Goal: Navigation & Orientation: Find specific page/section

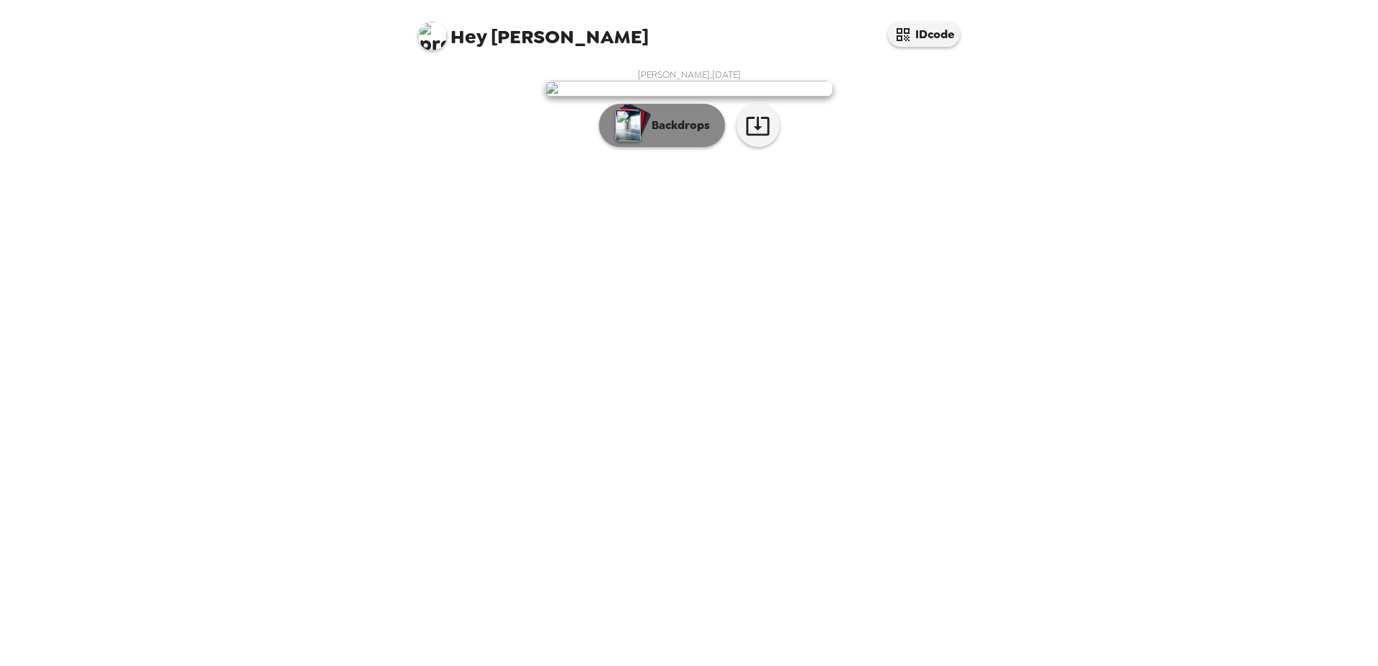
click at [683, 134] on p "Backdrops" at bounding box center [677, 125] width 66 height 17
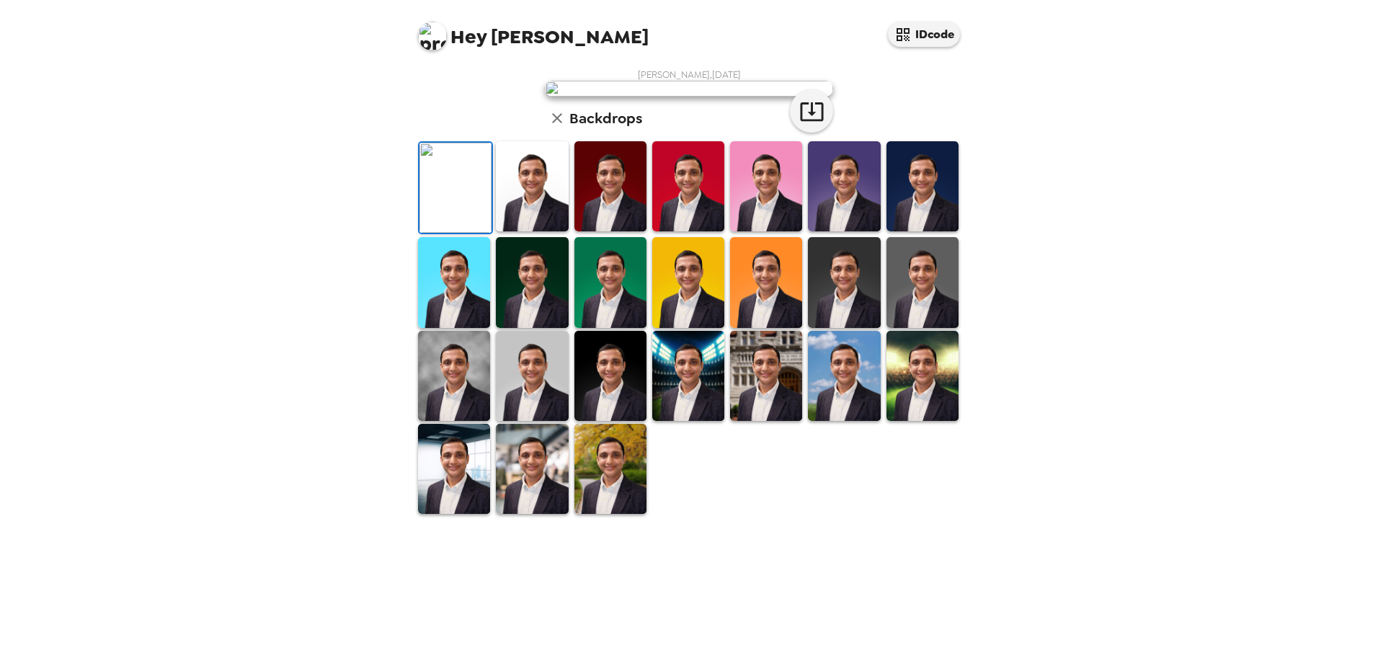
scroll to position [198, 0]
click at [741, 421] on img at bounding box center [766, 376] width 72 height 90
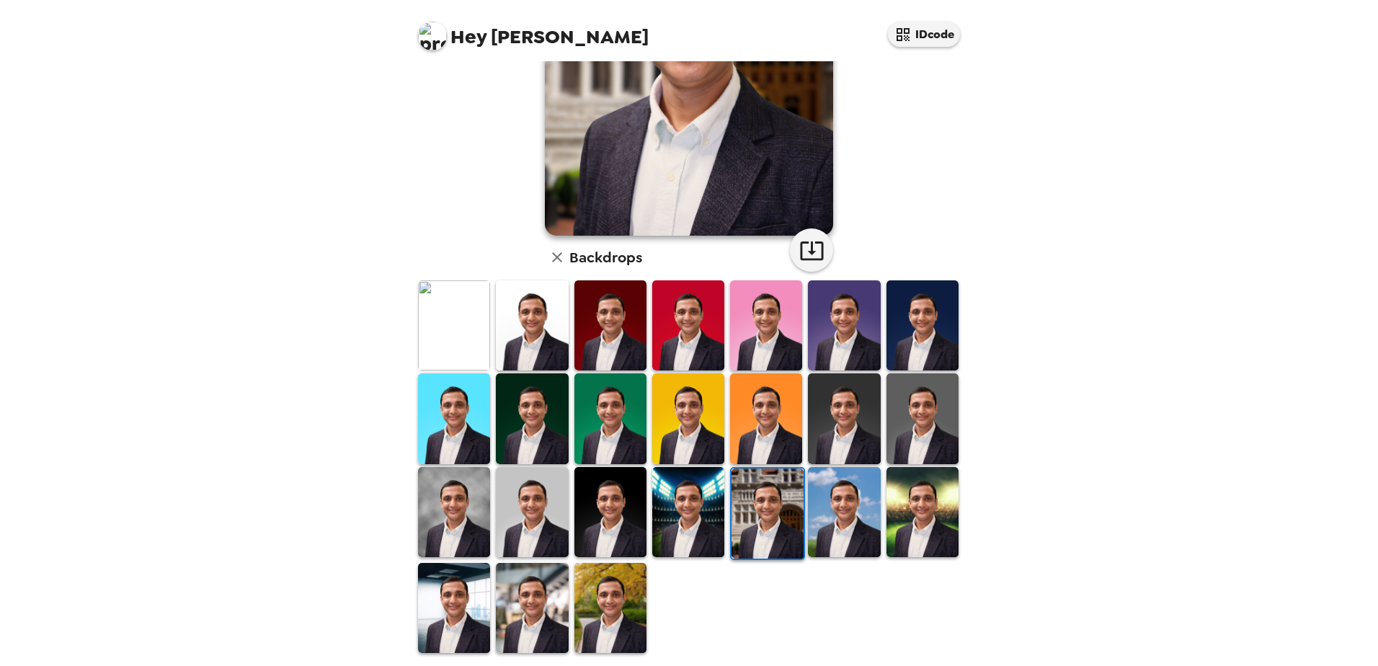
scroll to position [208, 0]
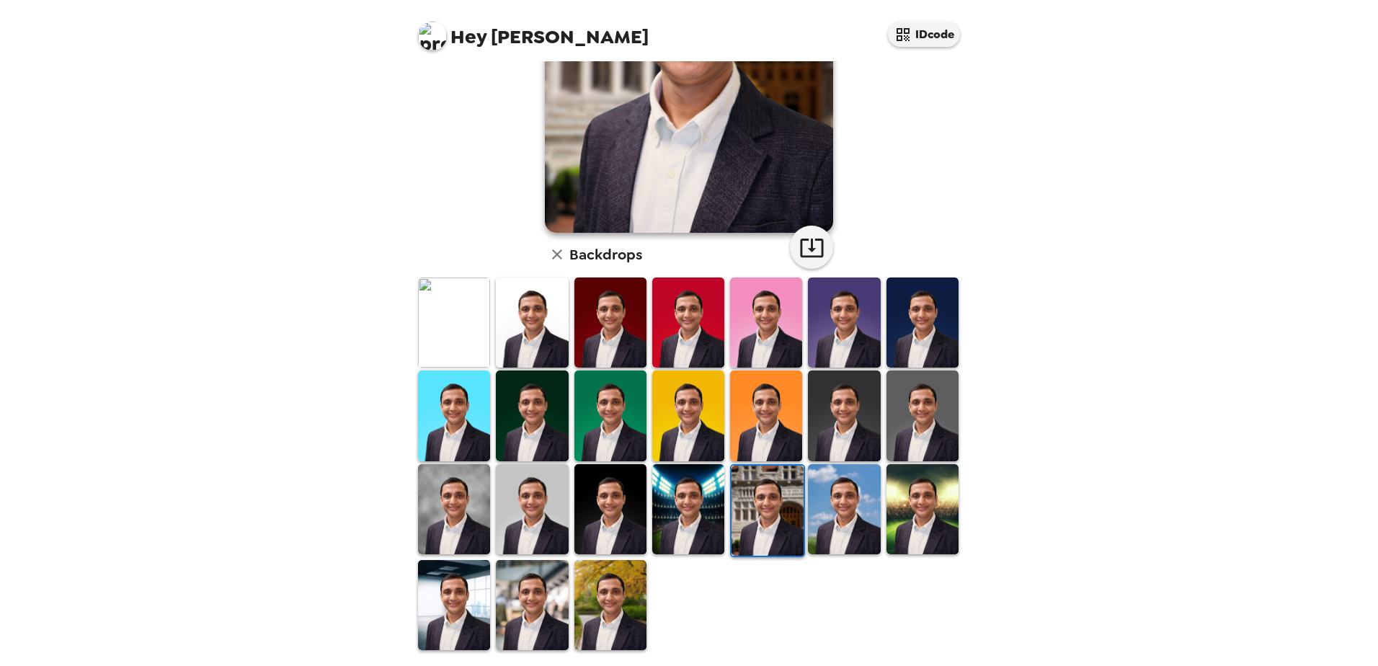
click at [628, 583] on img at bounding box center [610, 605] width 72 height 90
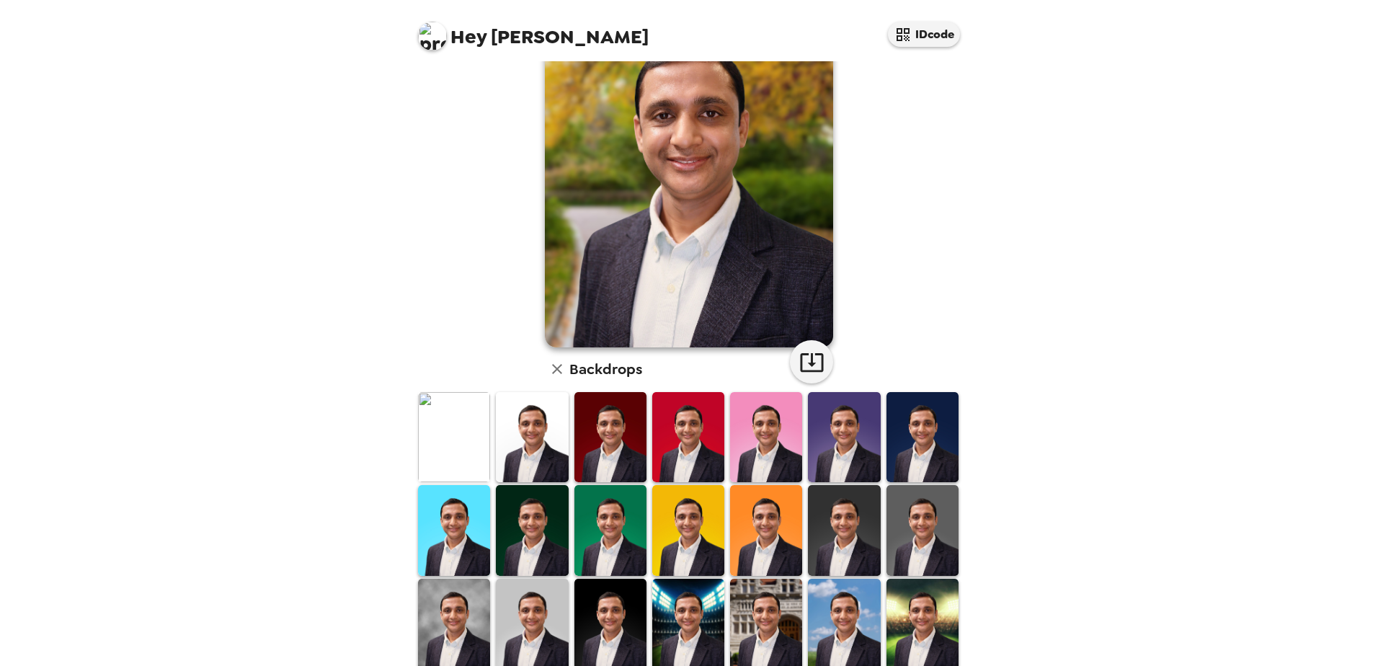
scroll to position [38, 0]
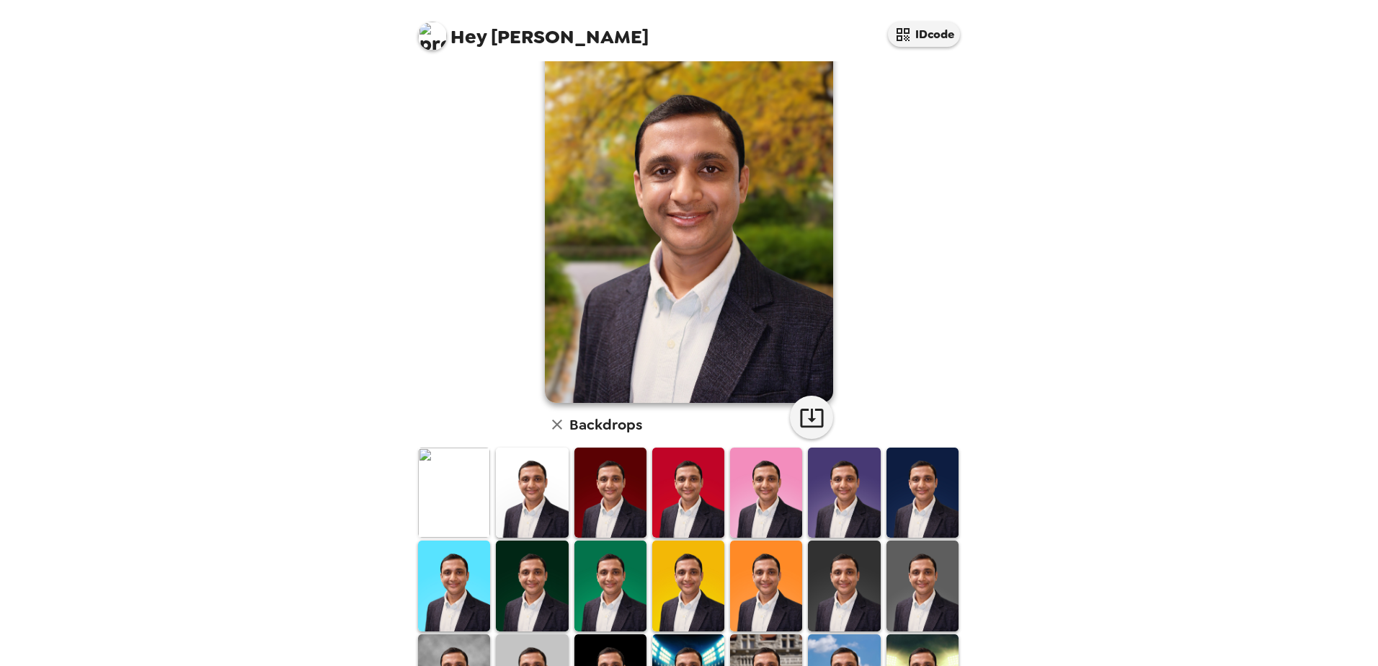
click at [937, 500] on img at bounding box center [922, 492] width 72 height 90
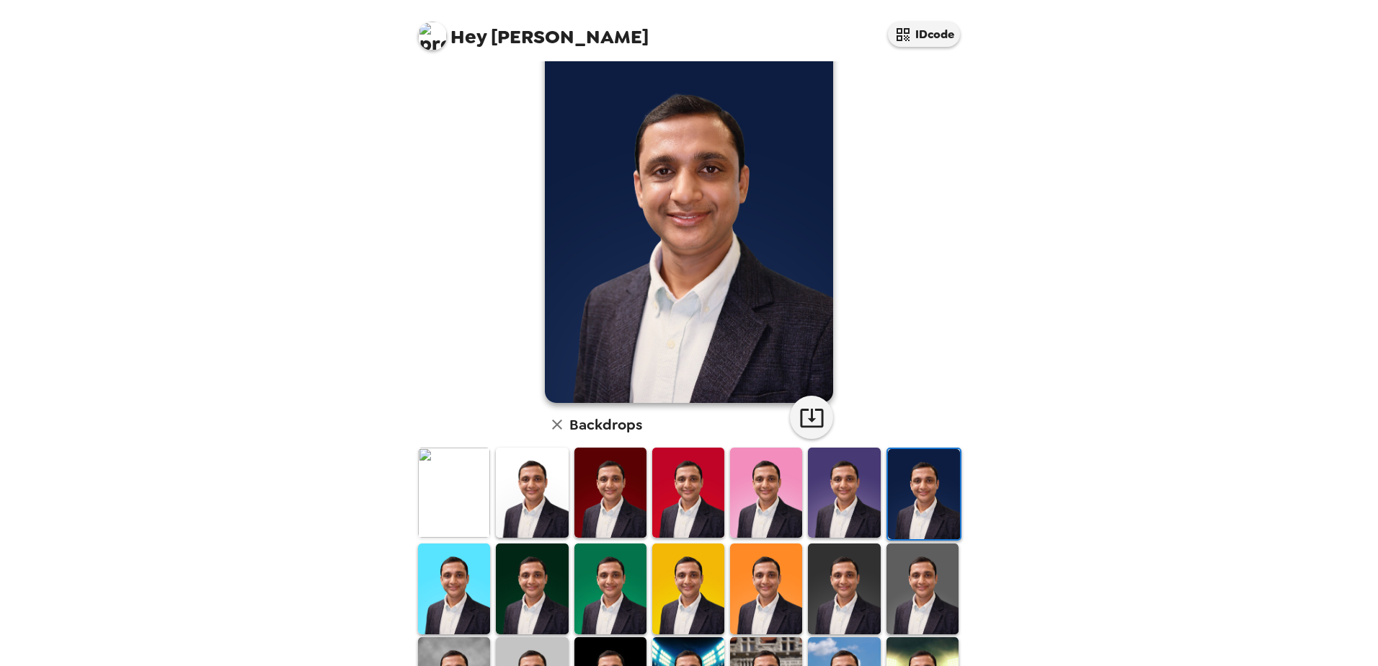
click at [849, 473] on img at bounding box center [844, 492] width 72 height 90
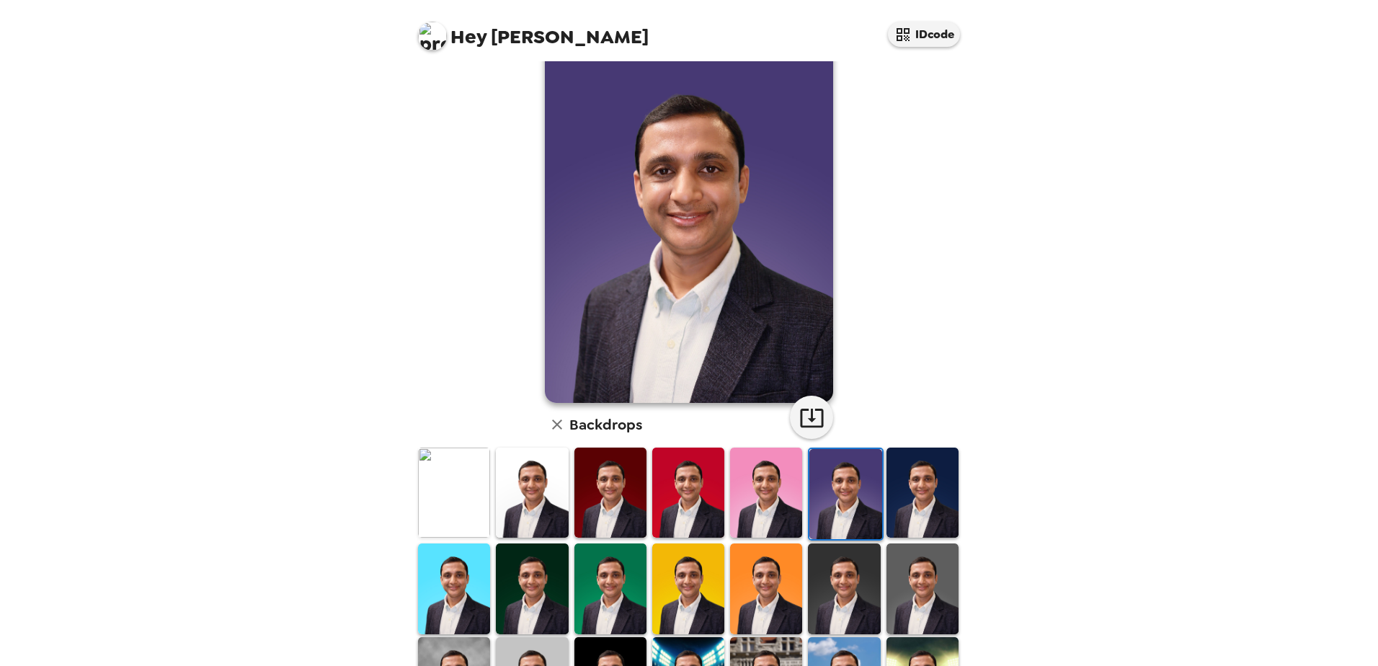
click at [928, 471] on img at bounding box center [922, 492] width 72 height 90
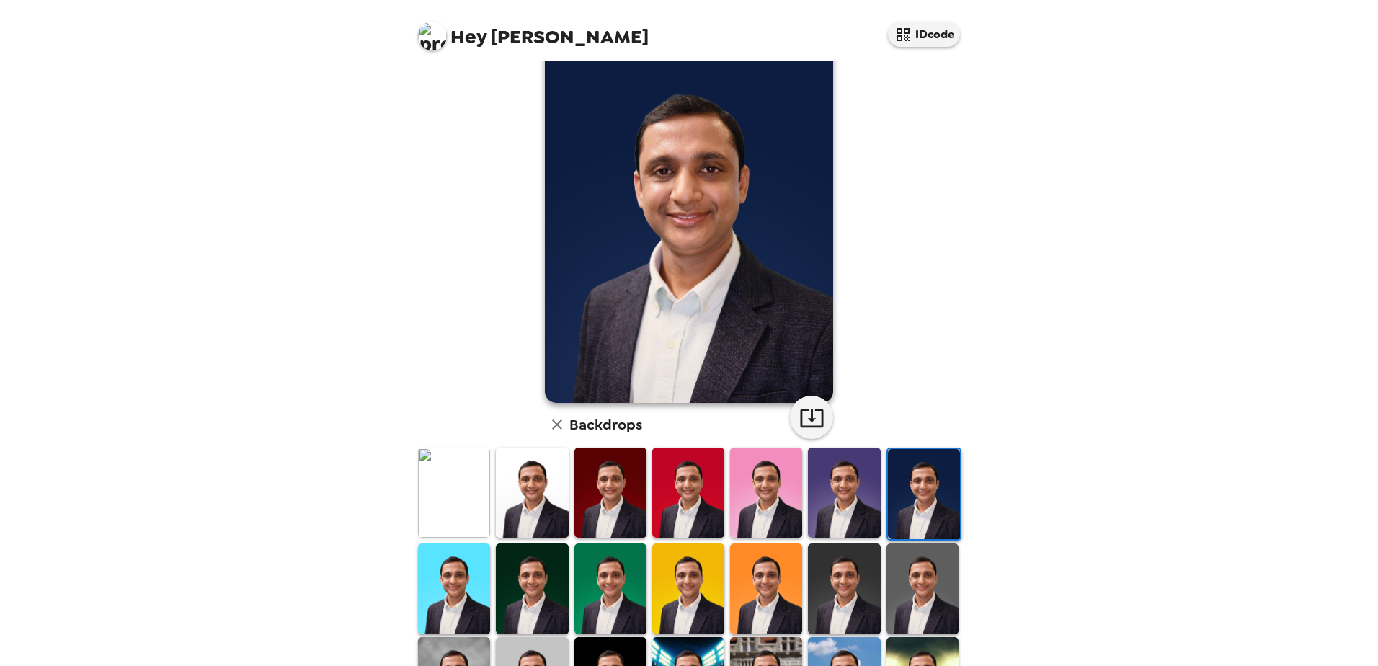
click at [563, 482] on img at bounding box center [532, 492] width 72 height 90
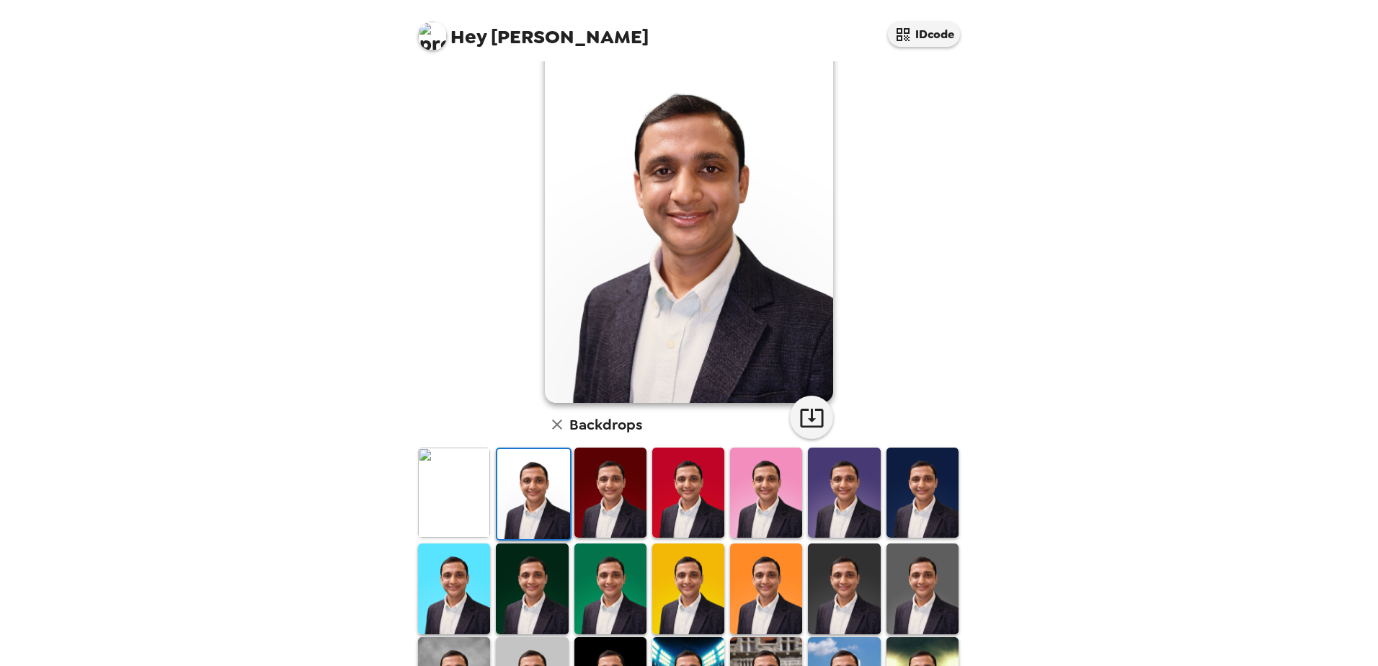
click at [633, 452] on img at bounding box center [610, 492] width 72 height 90
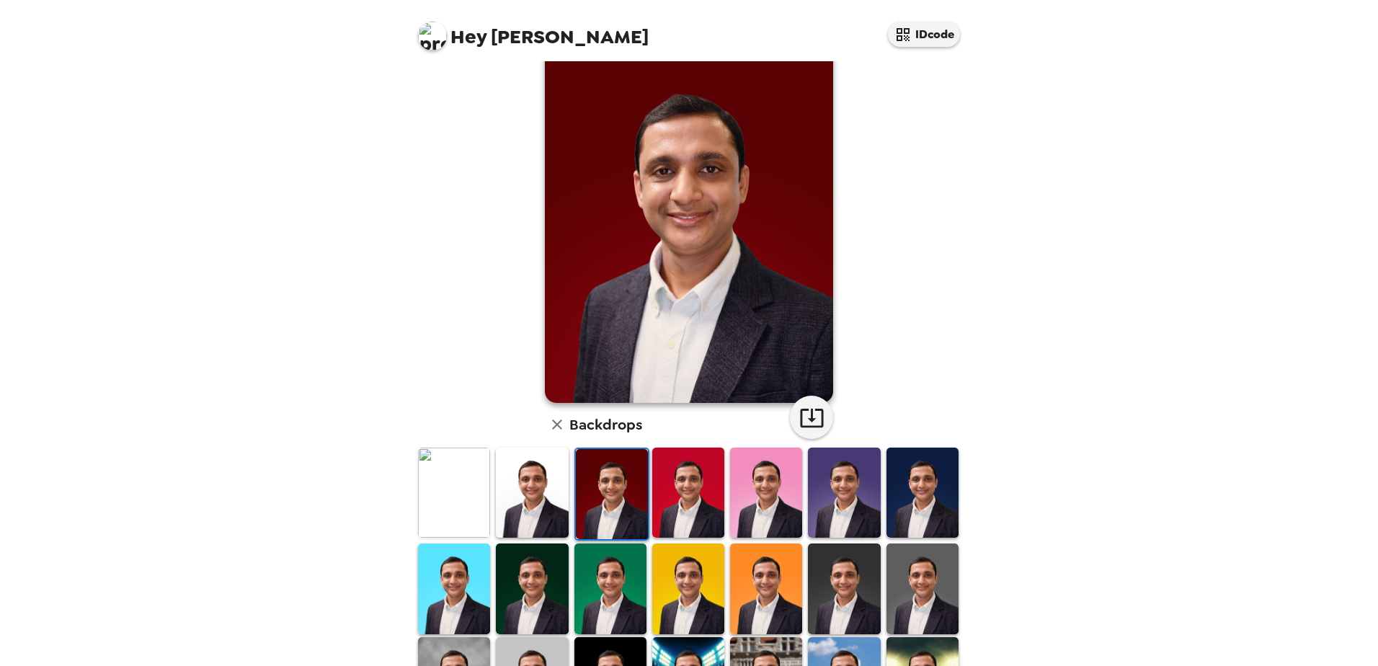
click at [458, 554] on img at bounding box center [454, 588] width 72 height 90
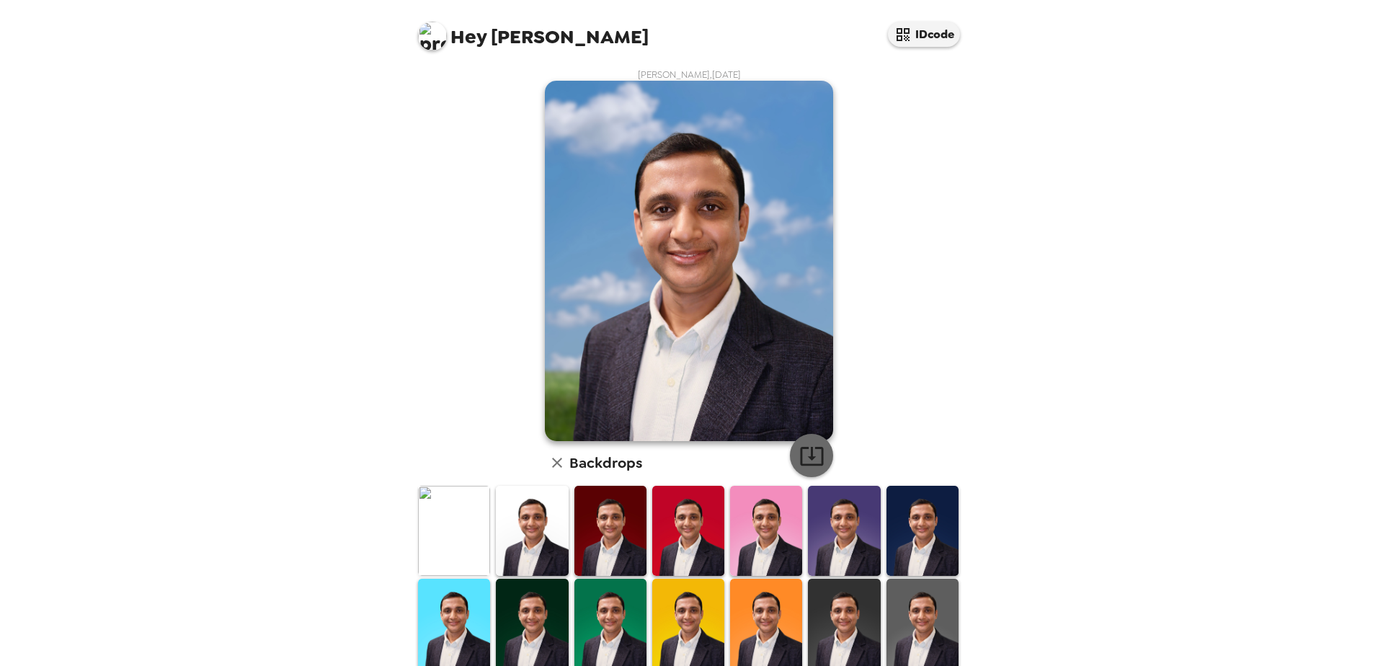
click at [799, 451] on icon "button" at bounding box center [811, 455] width 25 height 25
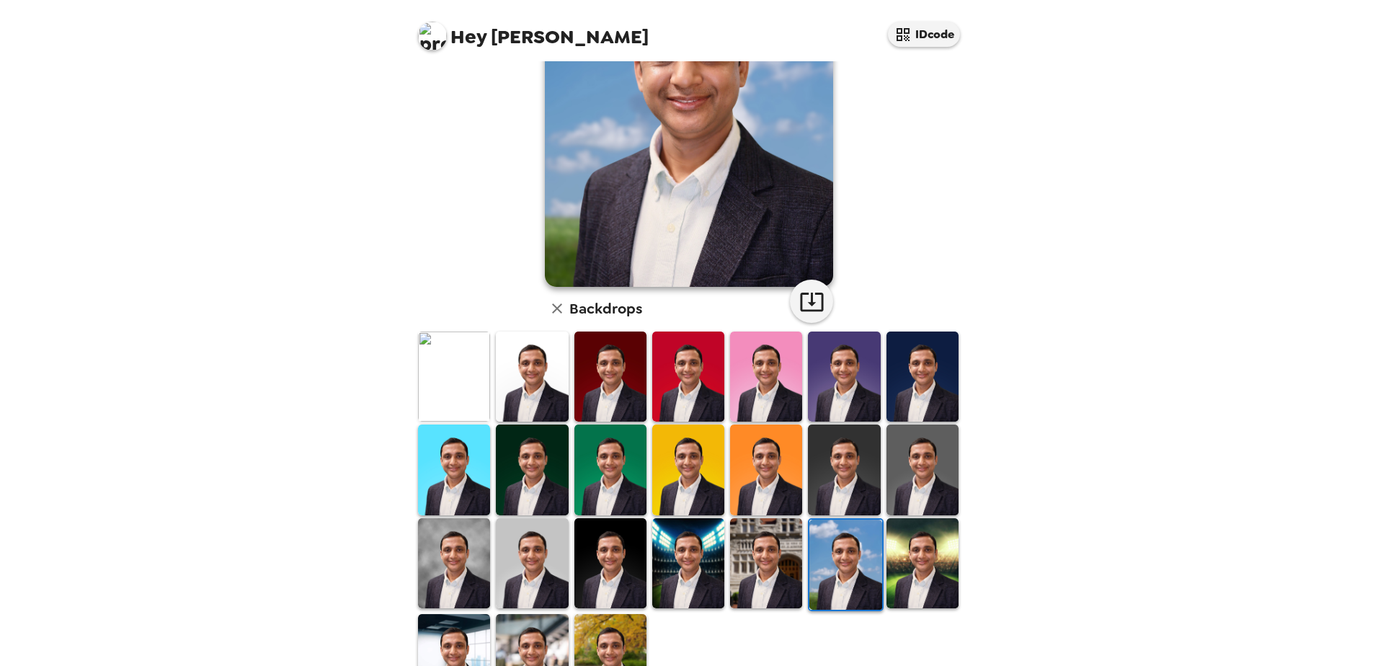
scroll to position [208, 0]
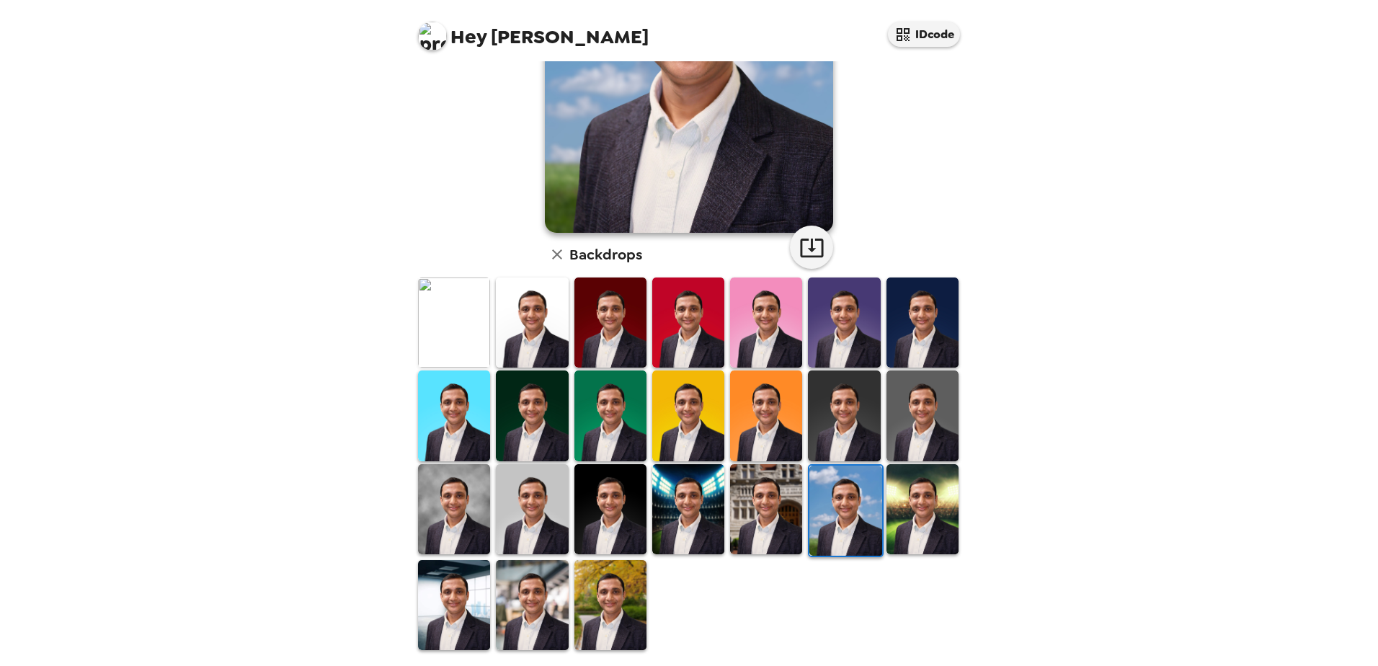
drag, startPoint x: 910, startPoint y: 515, endPoint x: 909, endPoint y: 476, distance: 39.6
click at [910, 515] on img at bounding box center [922, 509] width 72 height 90
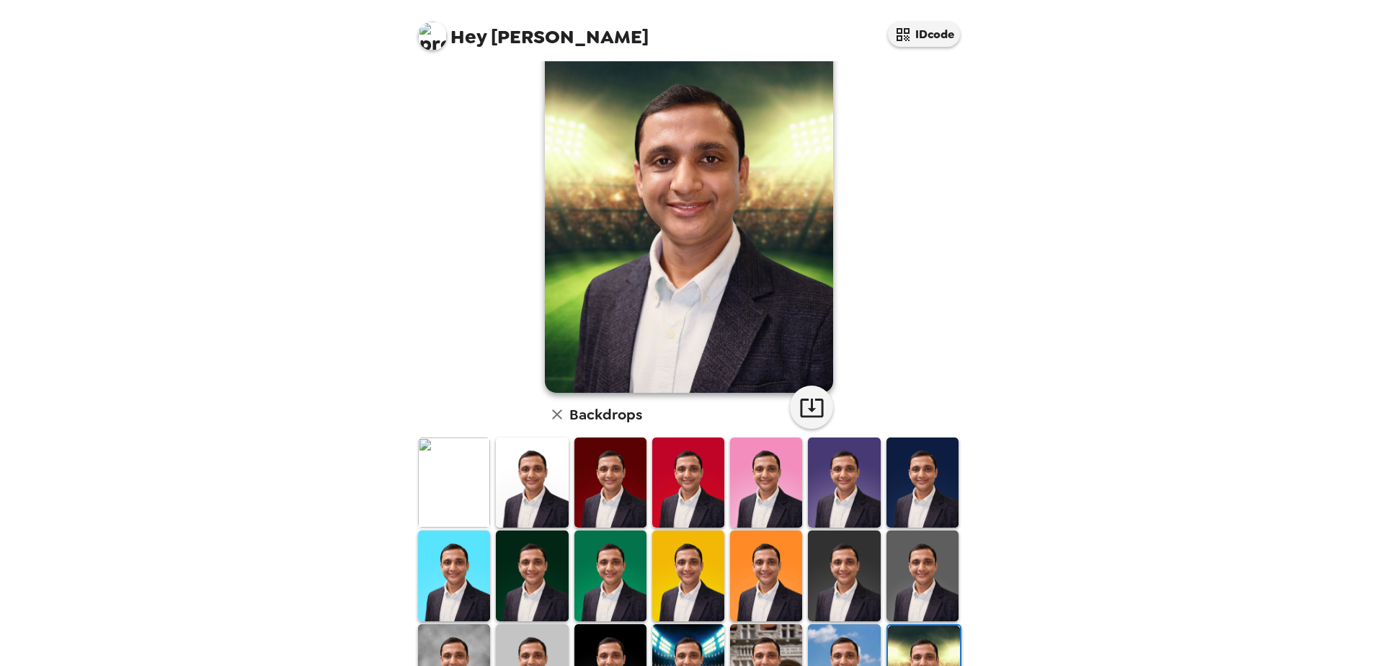
scroll to position [0, 0]
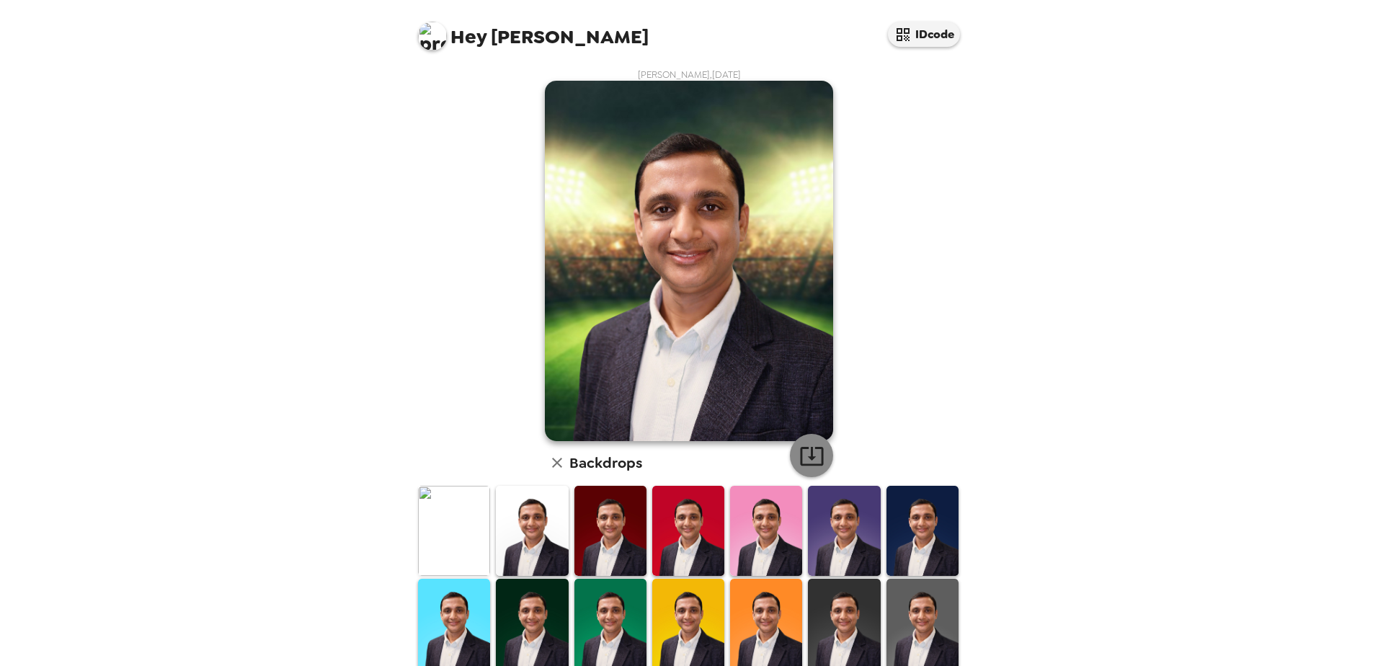
click at [801, 448] on icon "button" at bounding box center [811, 456] width 23 height 19
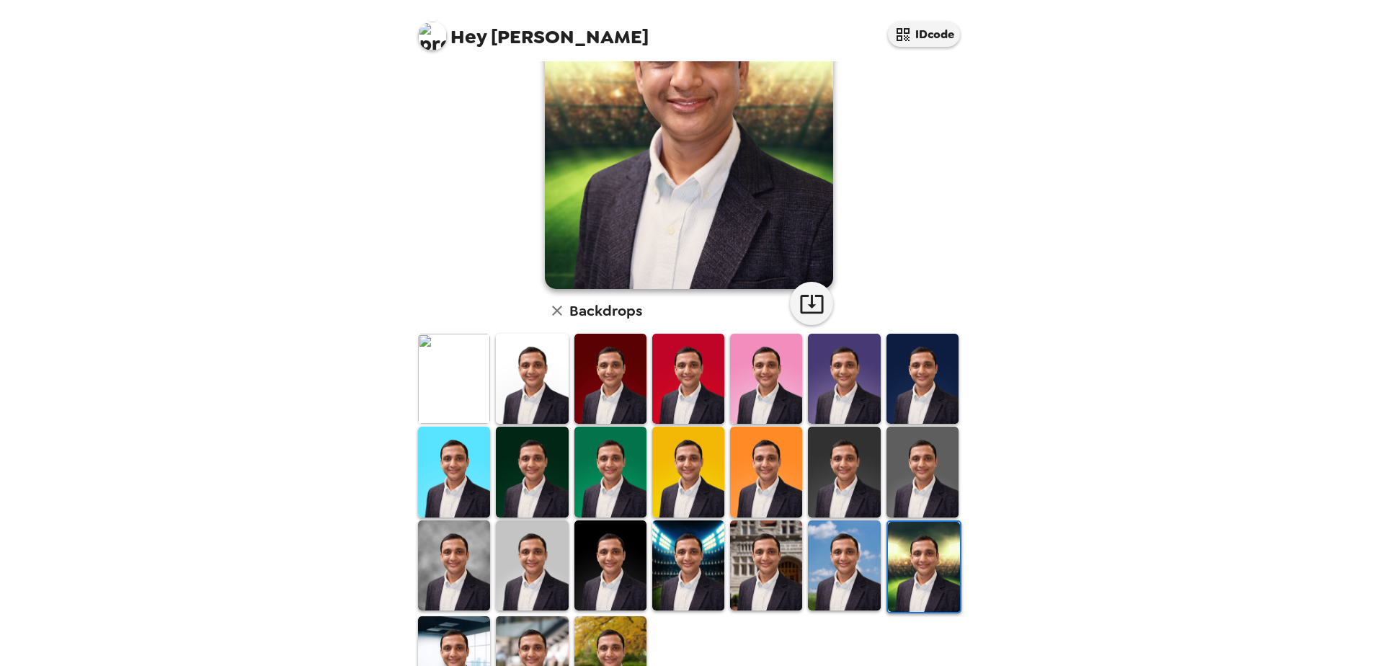
scroll to position [208, 0]
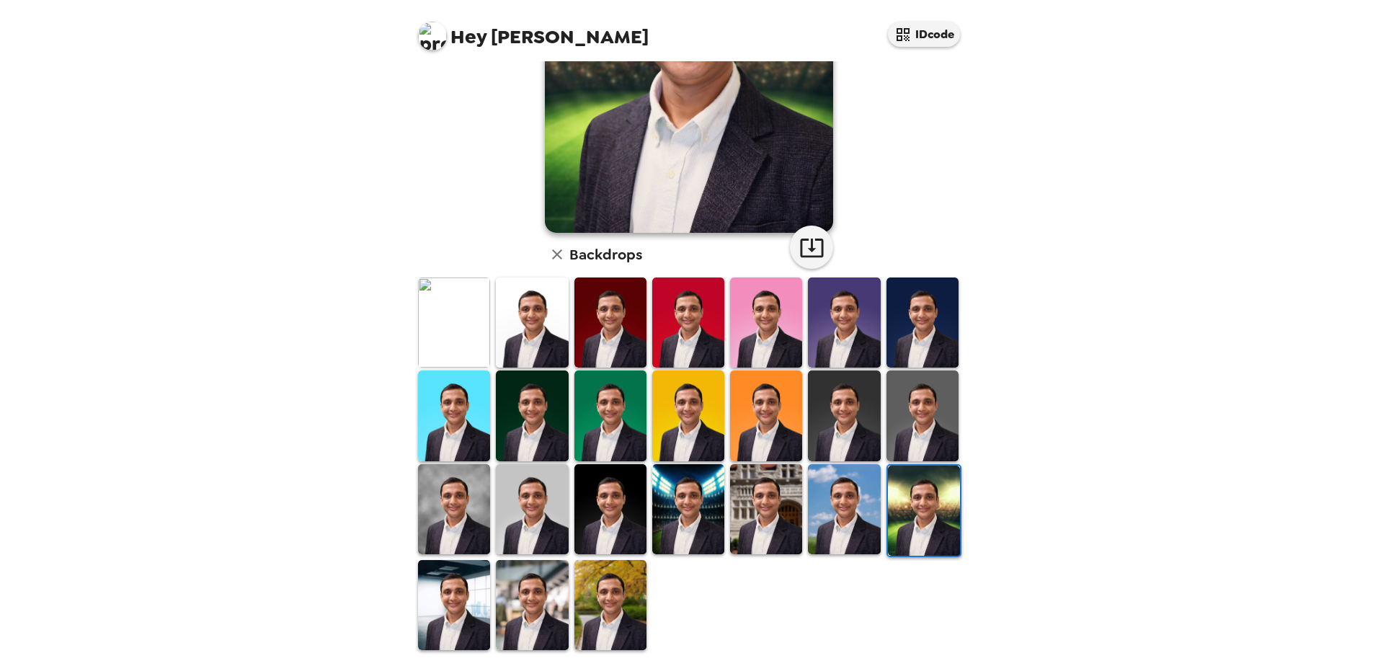
click at [599, 588] on img at bounding box center [610, 605] width 72 height 90
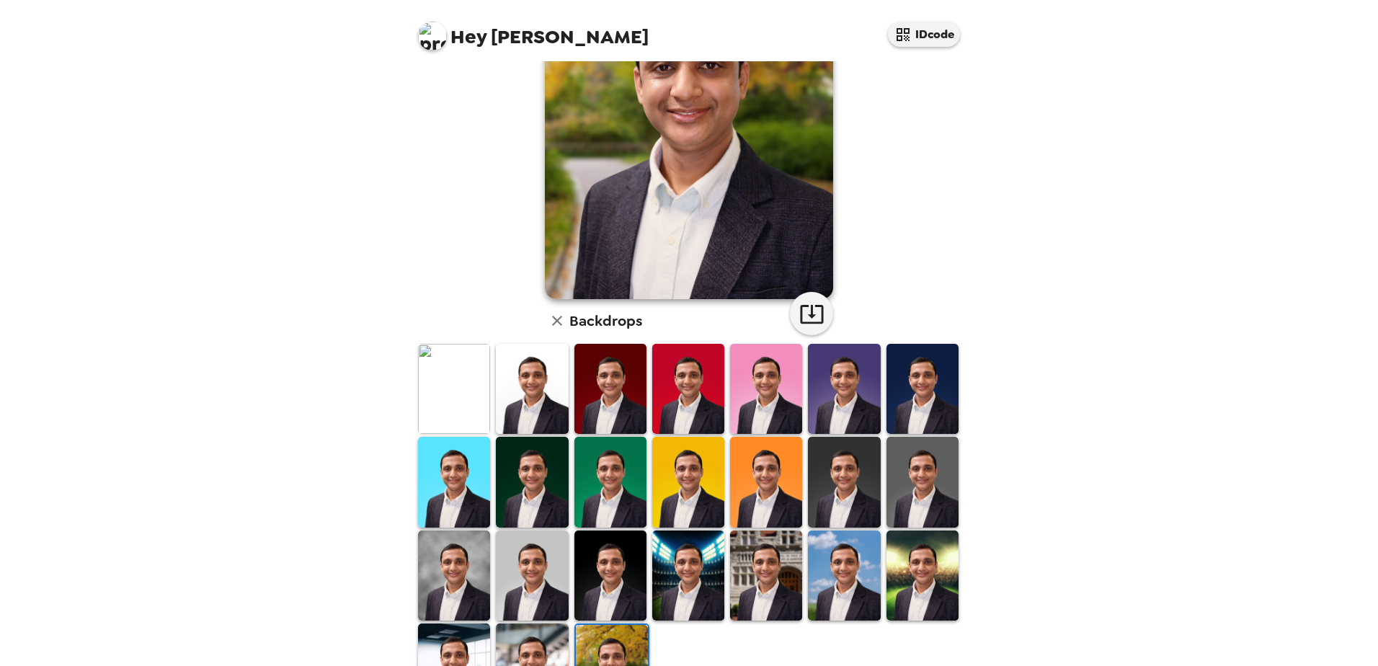
scroll to position [0, 0]
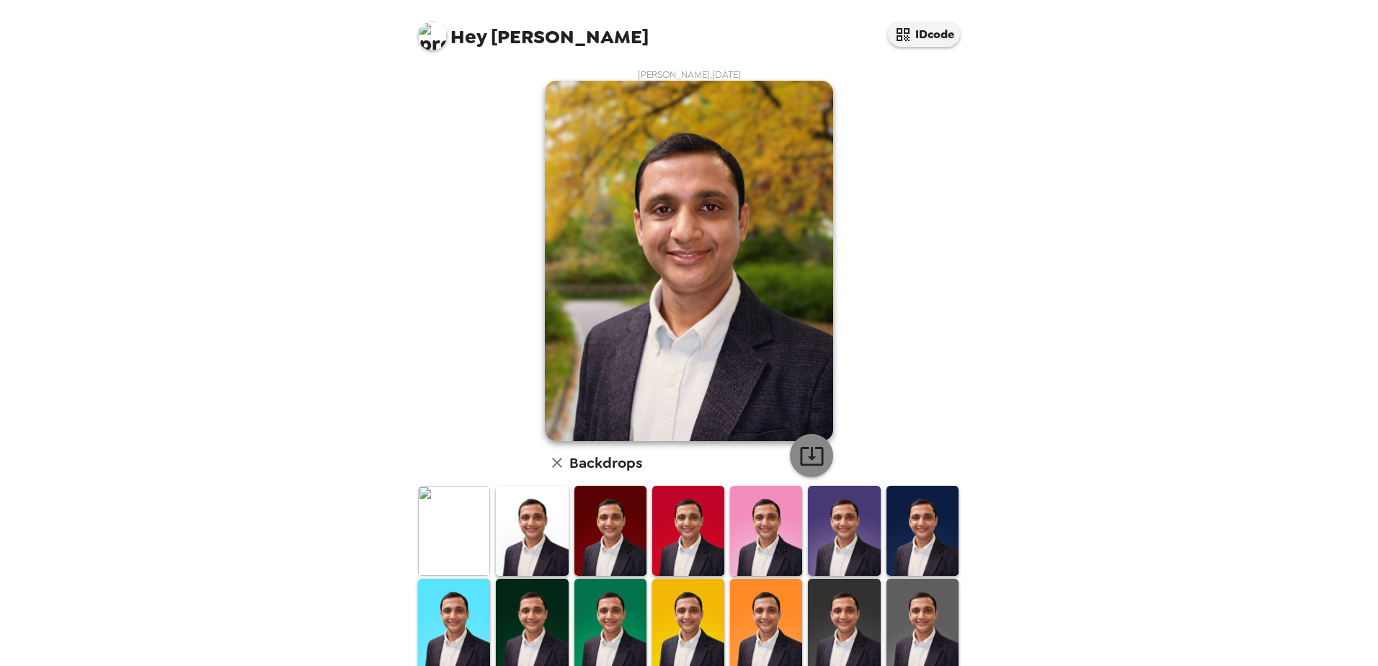
click at [809, 452] on icon "button" at bounding box center [811, 455] width 25 height 25
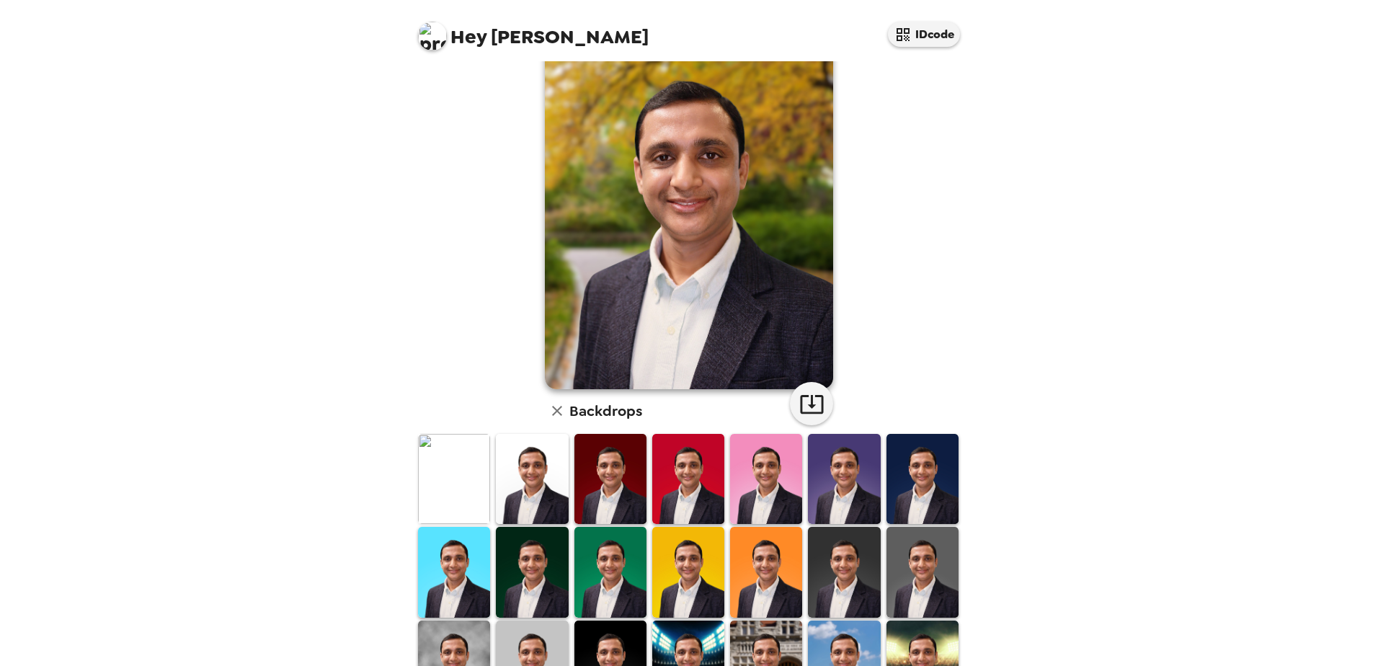
scroll to position [208, 0]
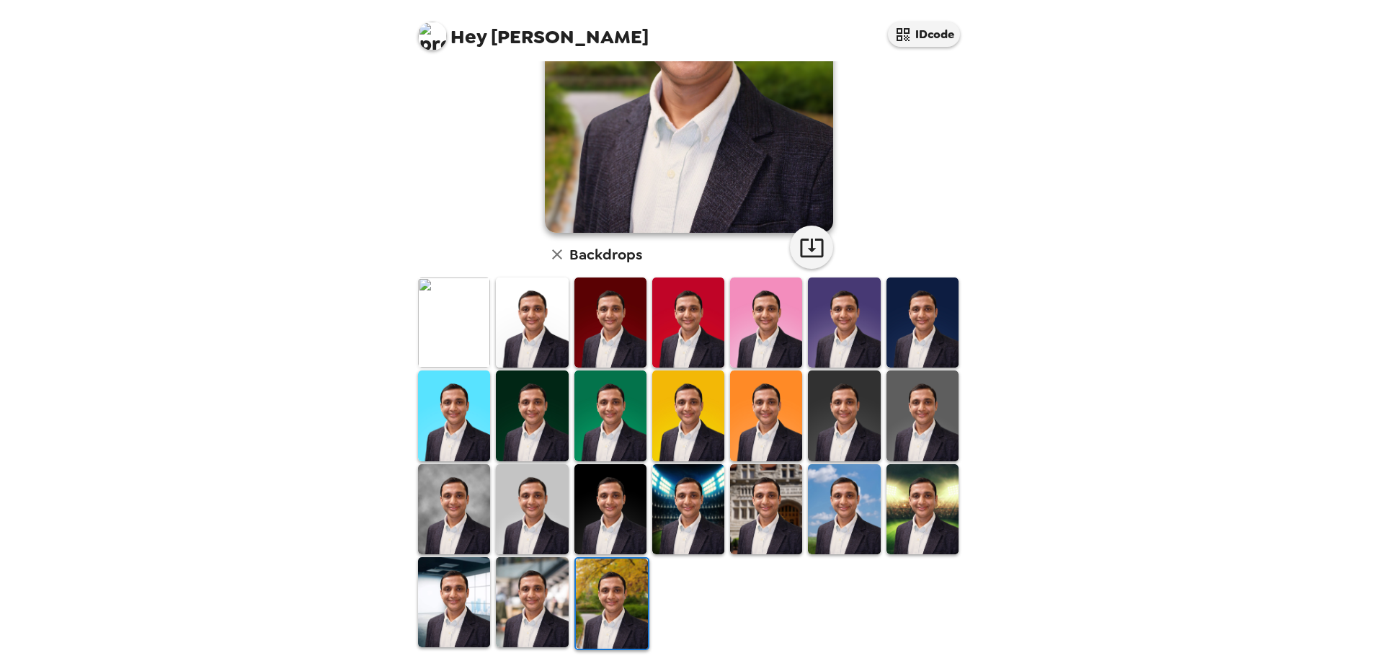
click at [529, 599] on img at bounding box center [532, 602] width 72 height 90
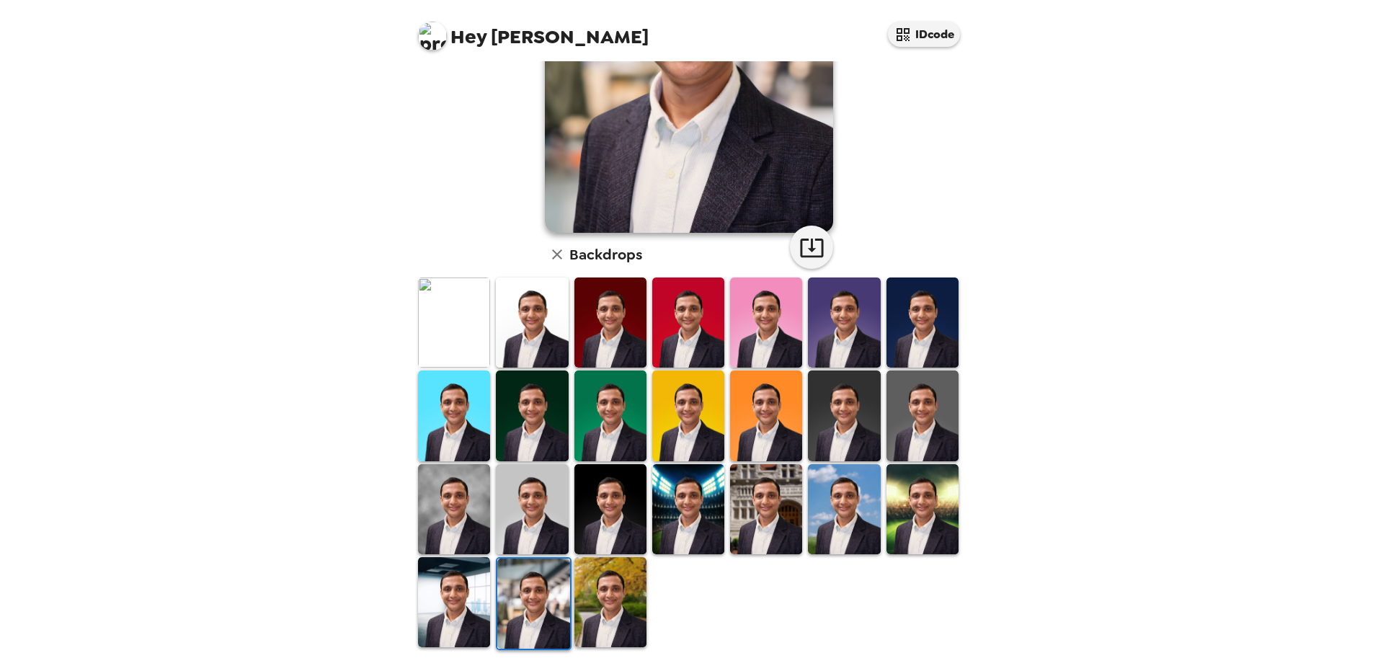
click at [455, 597] on img at bounding box center [454, 602] width 72 height 90
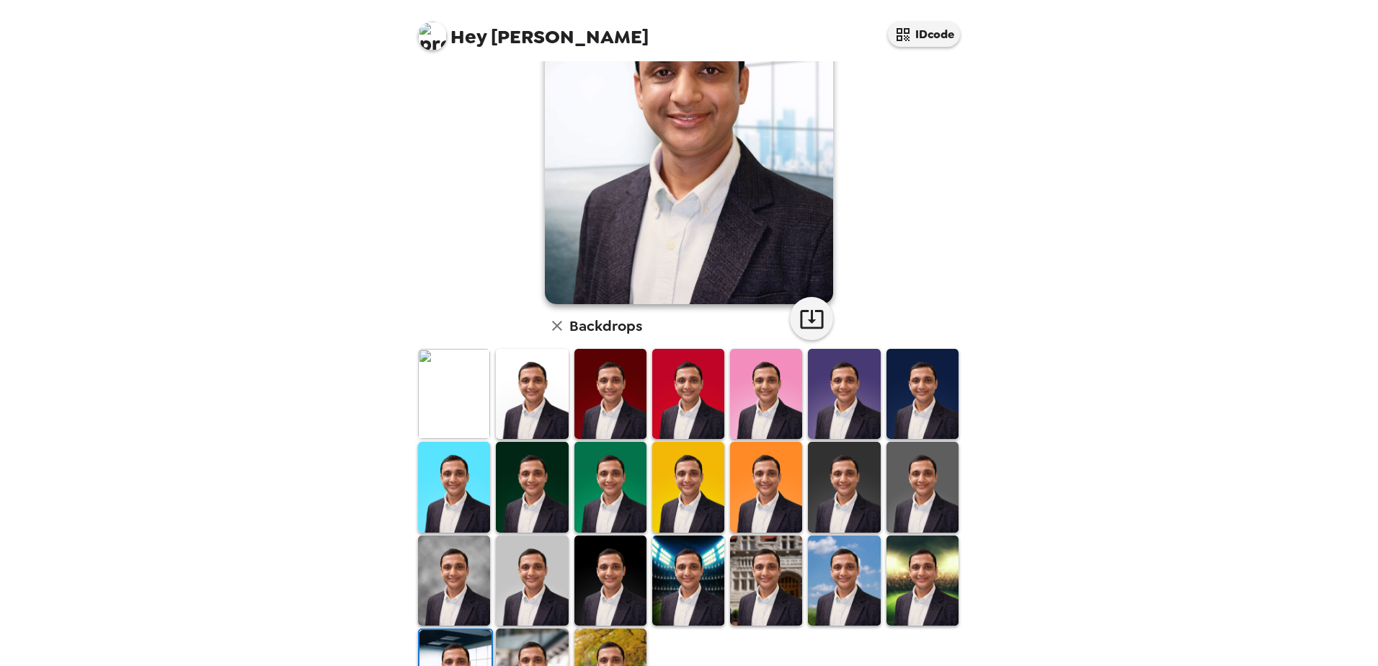
scroll to position [0, 0]
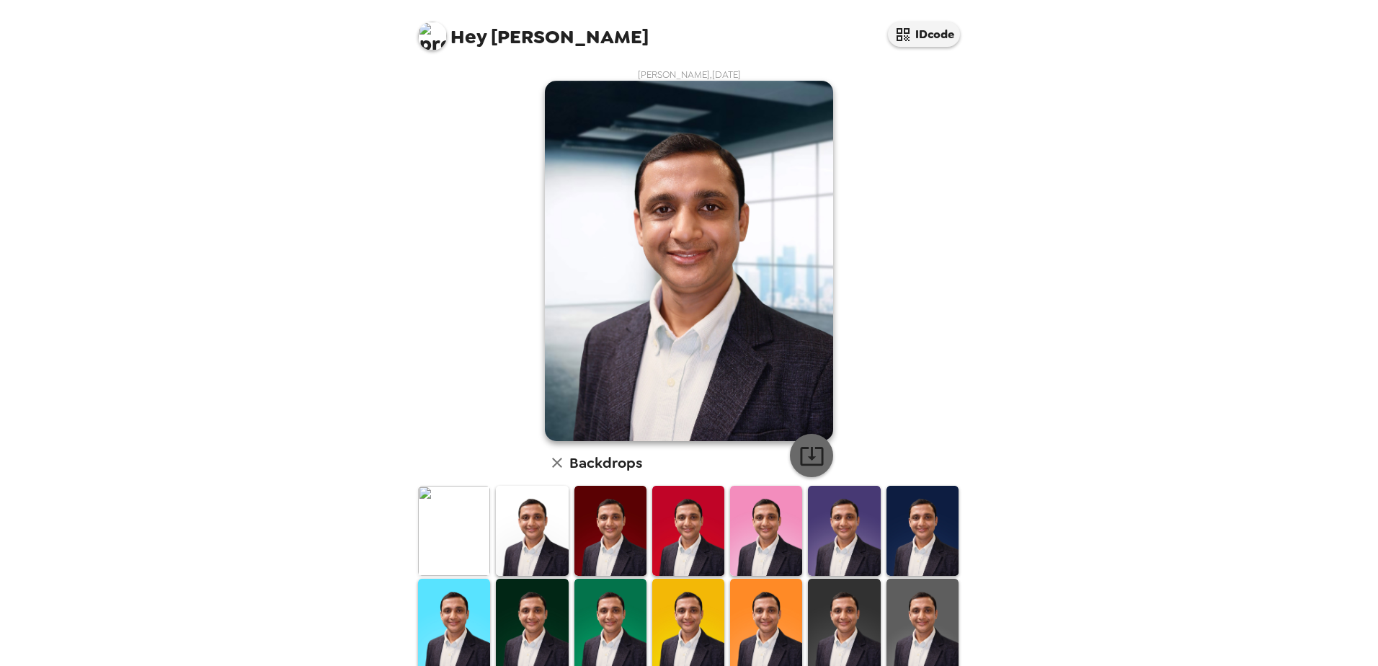
click at [811, 452] on icon "button" at bounding box center [811, 455] width 25 height 25
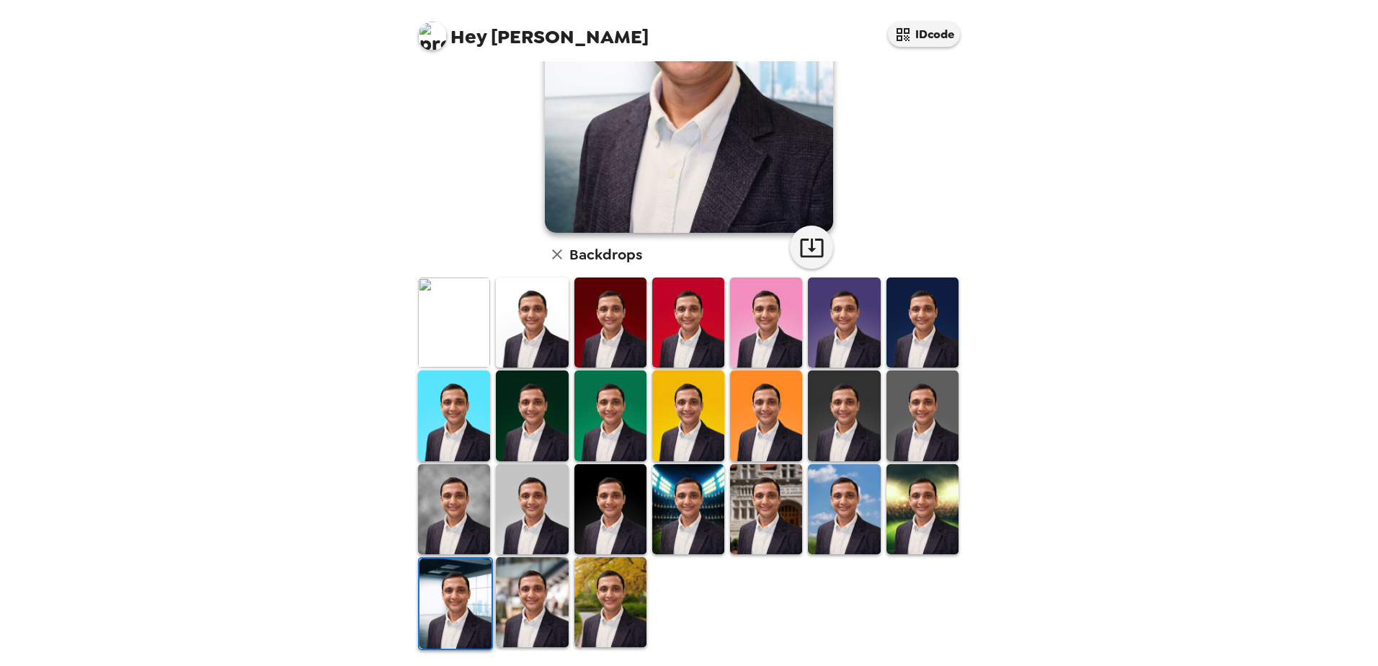
click at [769, 514] on img at bounding box center [766, 509] width 72 height 90
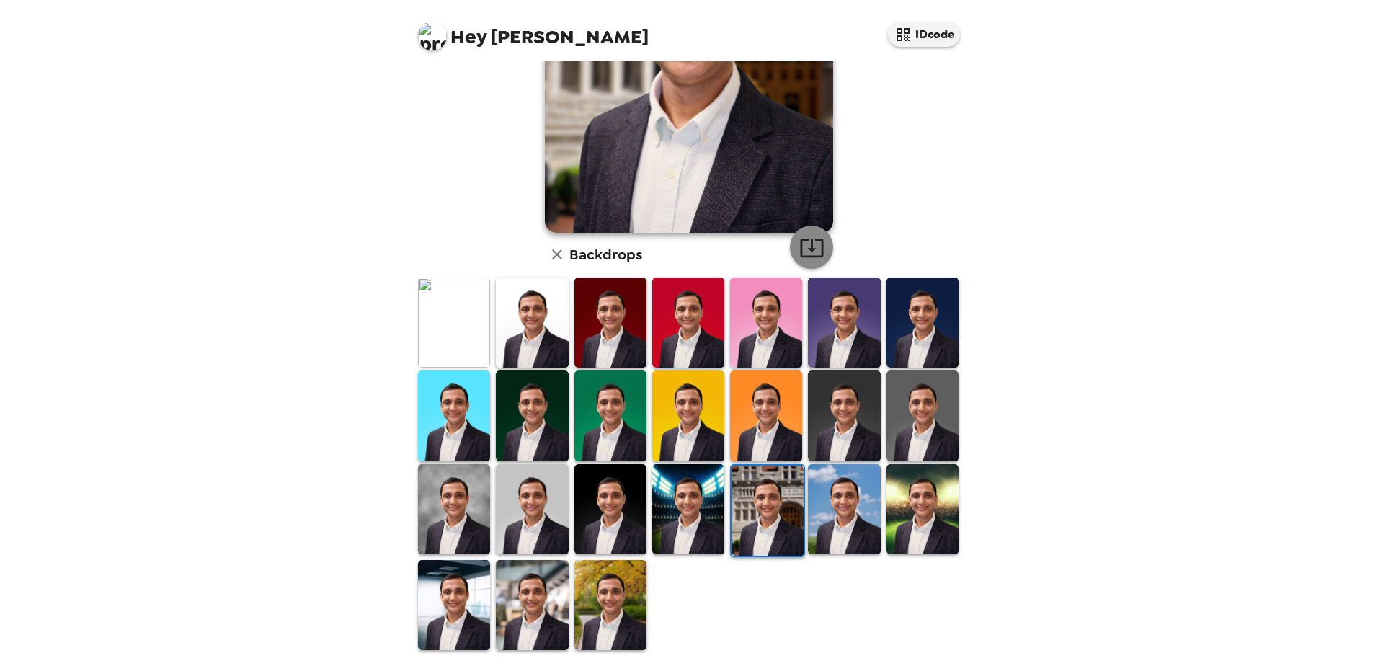
click at [816, 244] on icon "button" at bounding box center [811, 247] width 23 height 19
click at [703, 485] on img at bounding box center [688, 509] width 72 height 90
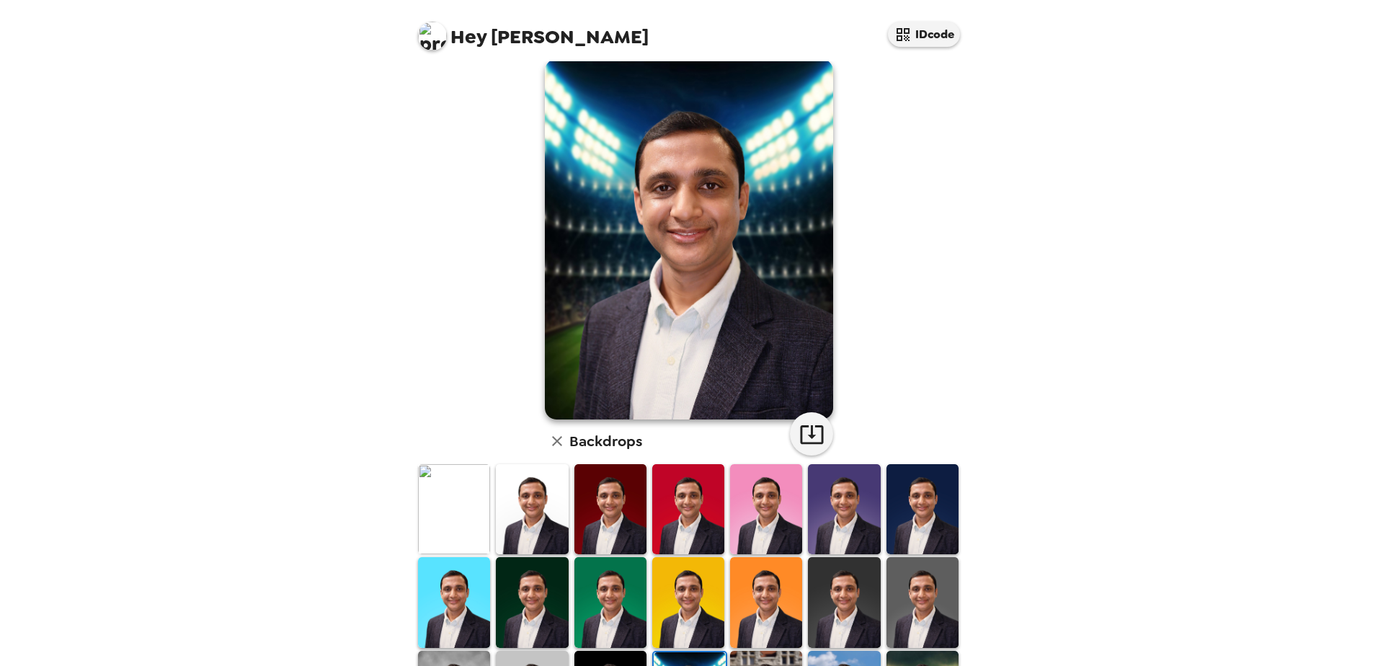
scroll to position [0, 0]
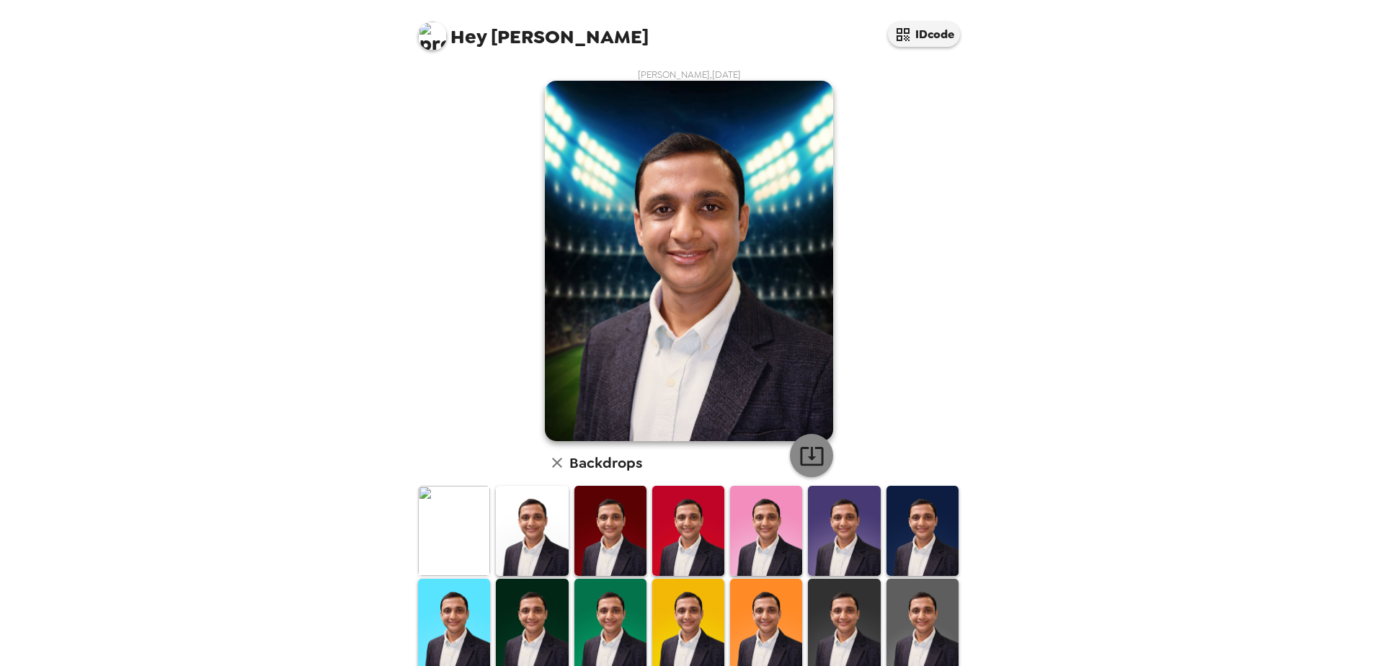
click at [807, 468] on icon "button" at bounding box center [811, 455] width 25 height 25
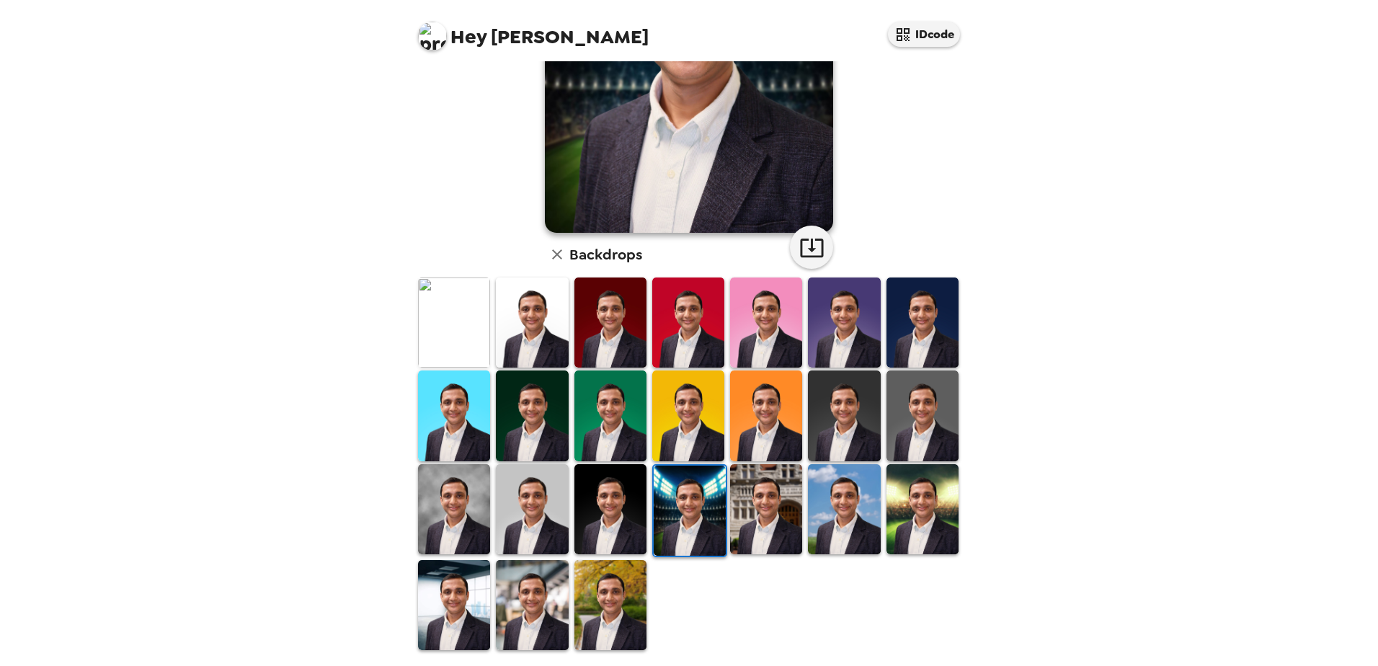
drag, startPoint x: 604, startPoint y: 517, endPoint x: 660, endPoint y: 482, distance: 66.4
click at [605, 517] on img at bounding box center [610, 509] width 72 height 90
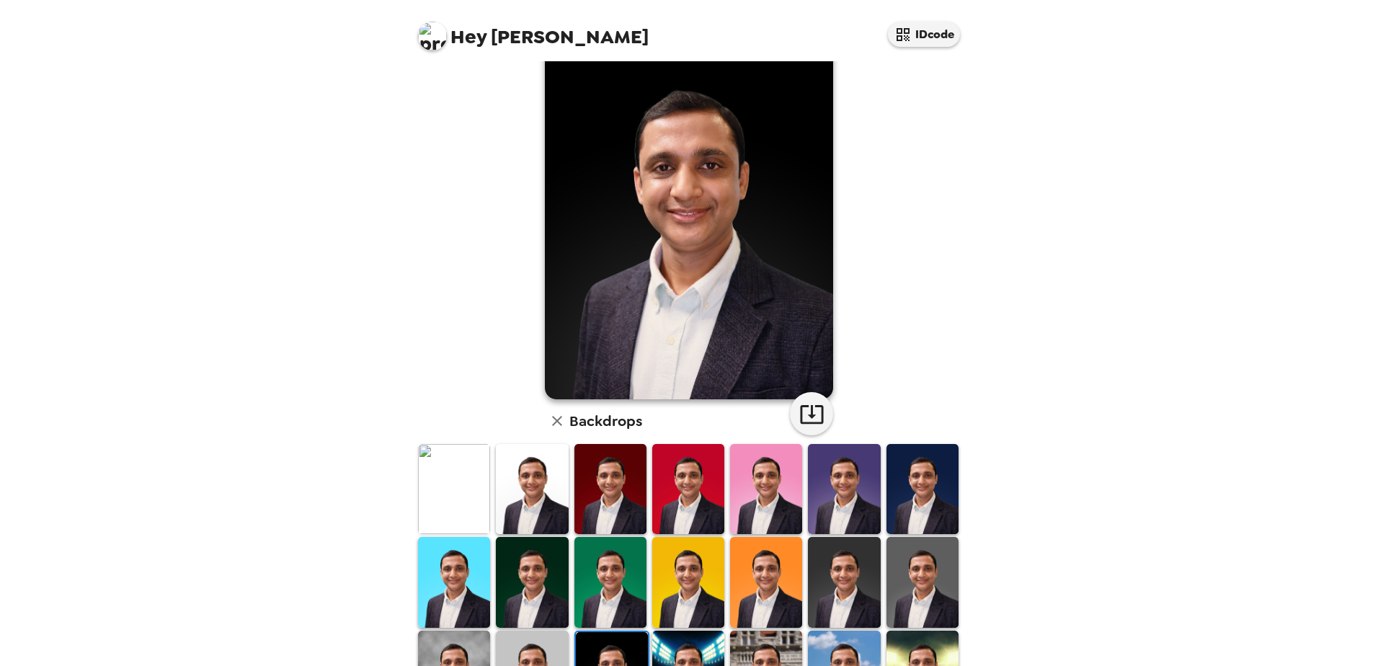
scroll to position [0, 0]
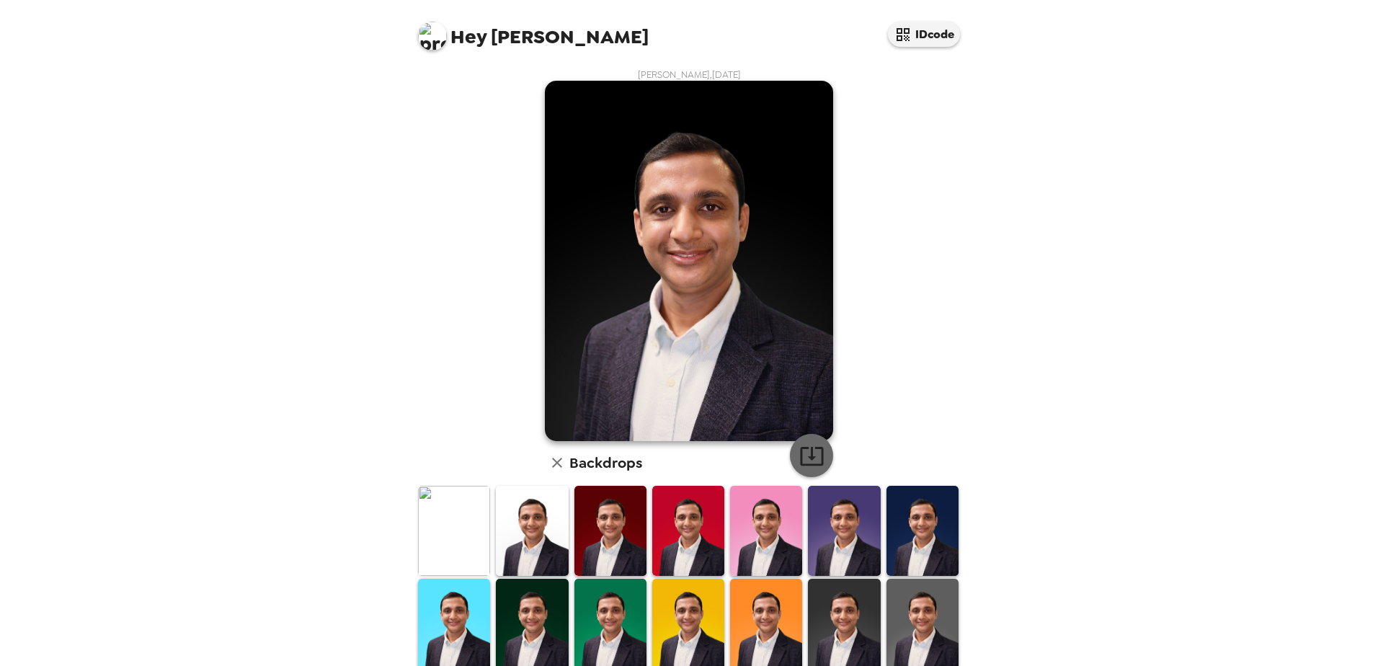
click at [804, 447] on icon "button" at bounding box center [811, 455] width 25 height 25
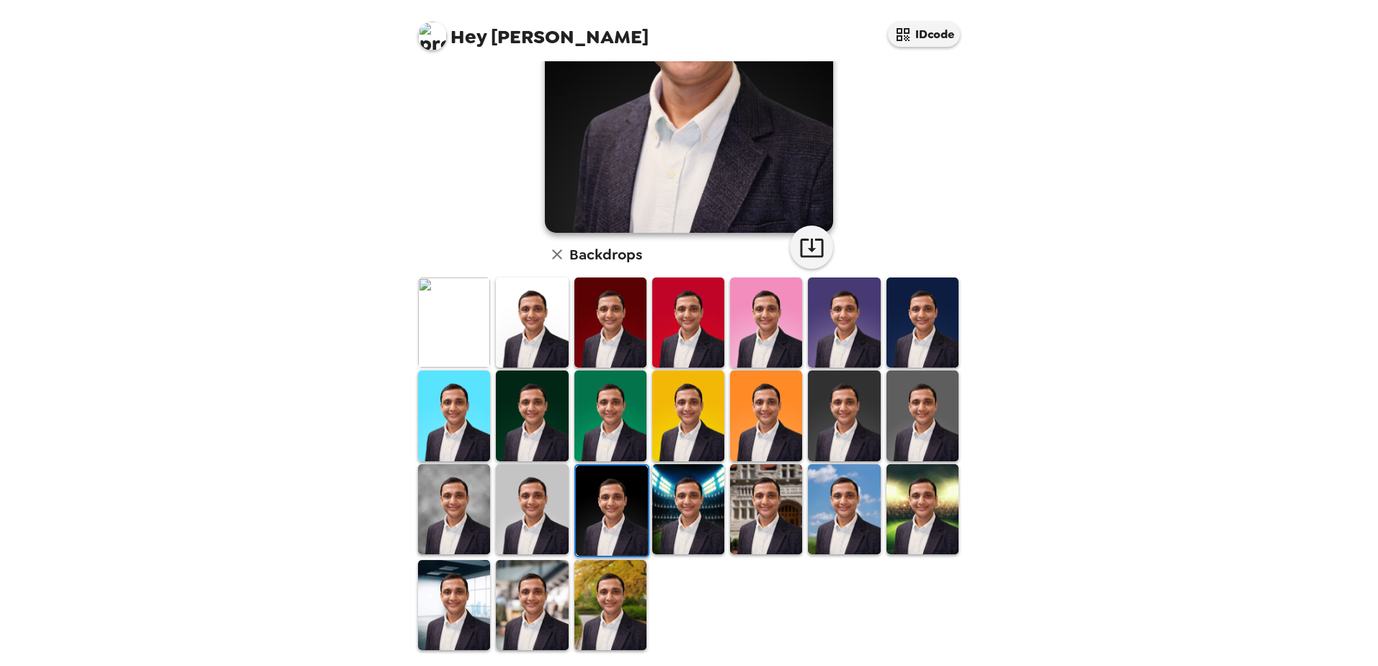
click at [530, 518] on img at bounding box center [532, 509] width 72 height 90
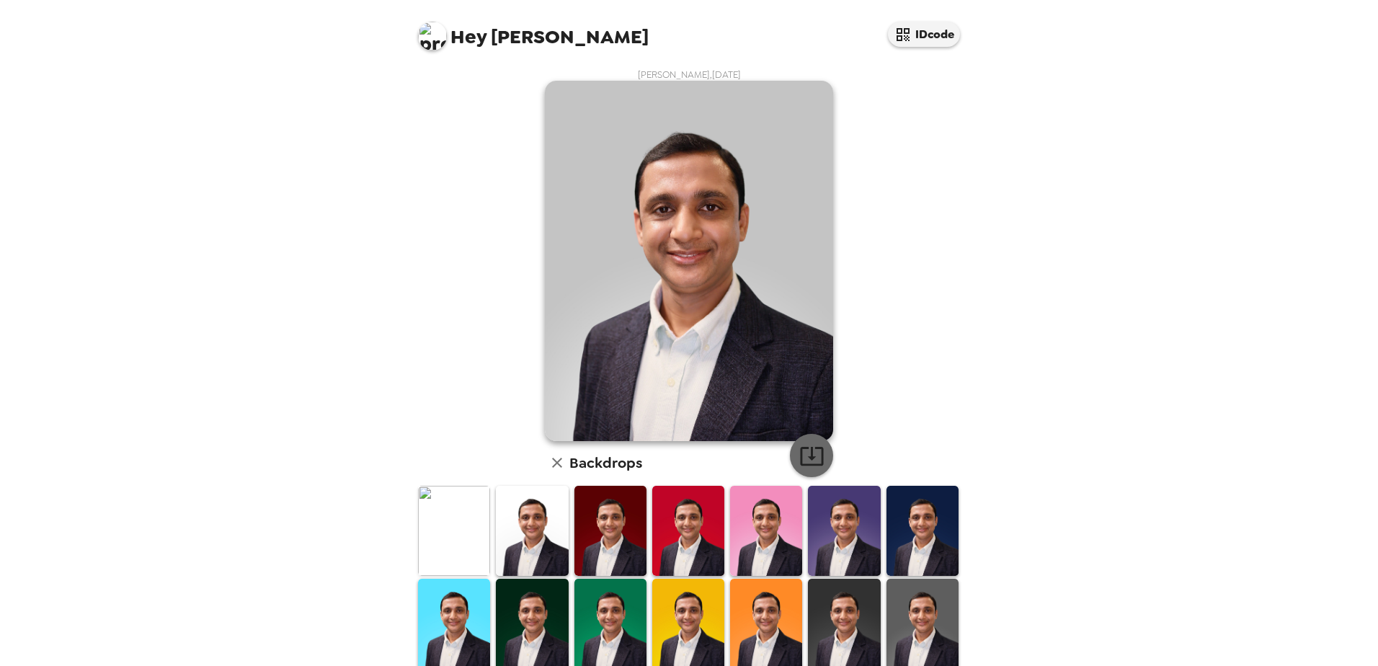
click at [808, 451] on icon "button" at bounding box center [811, 455] width 25 height 25
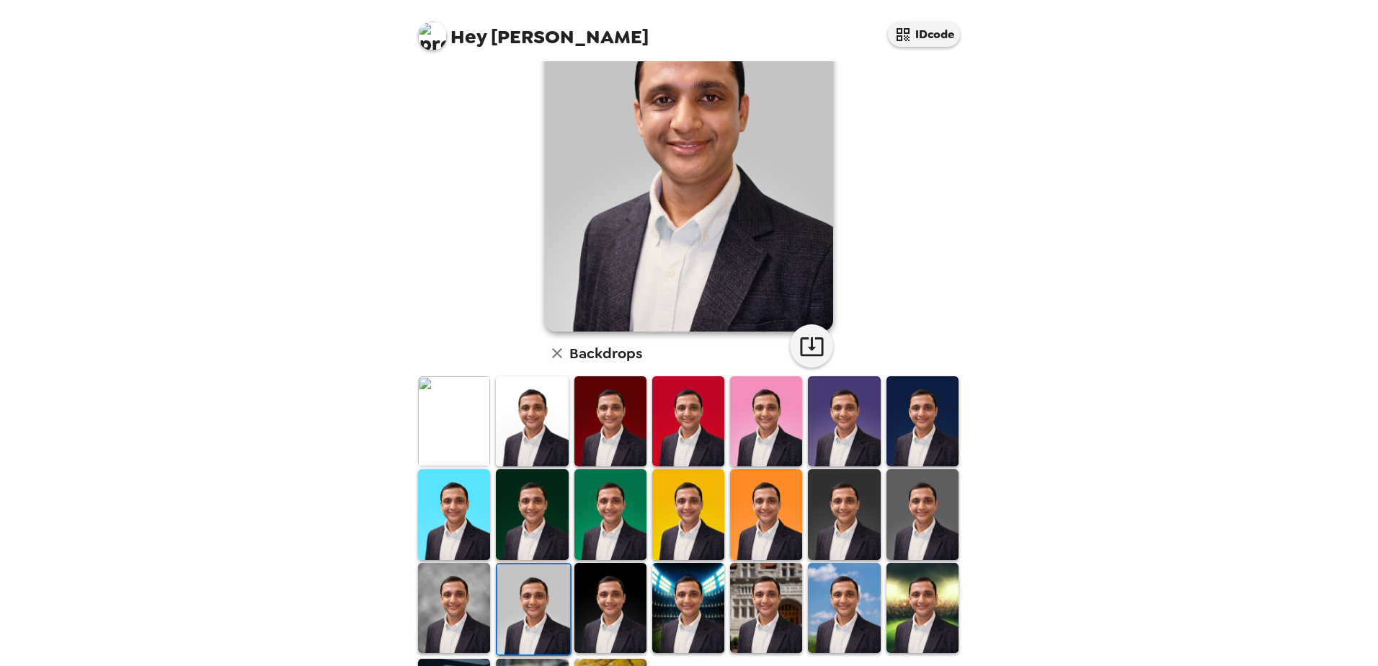
scroll to position [144, 0]
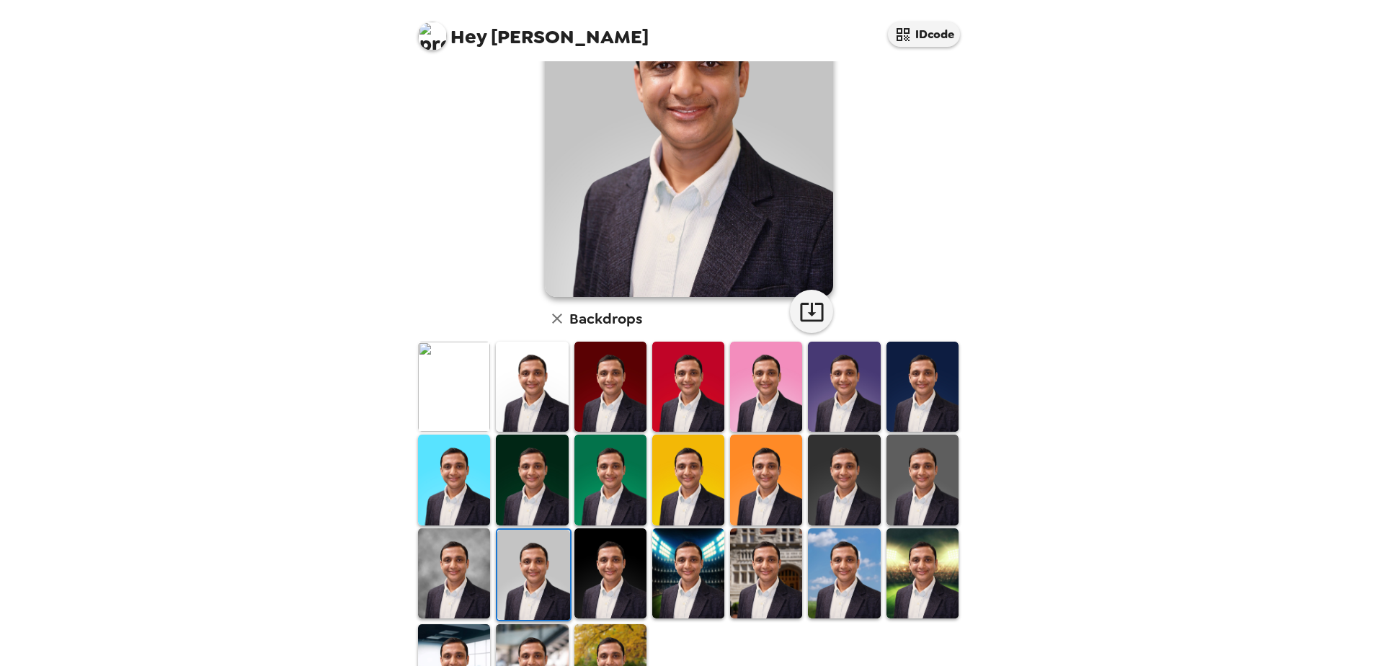
click at [463, 556] on img at bounding box center [454, 573] width 72 height 90
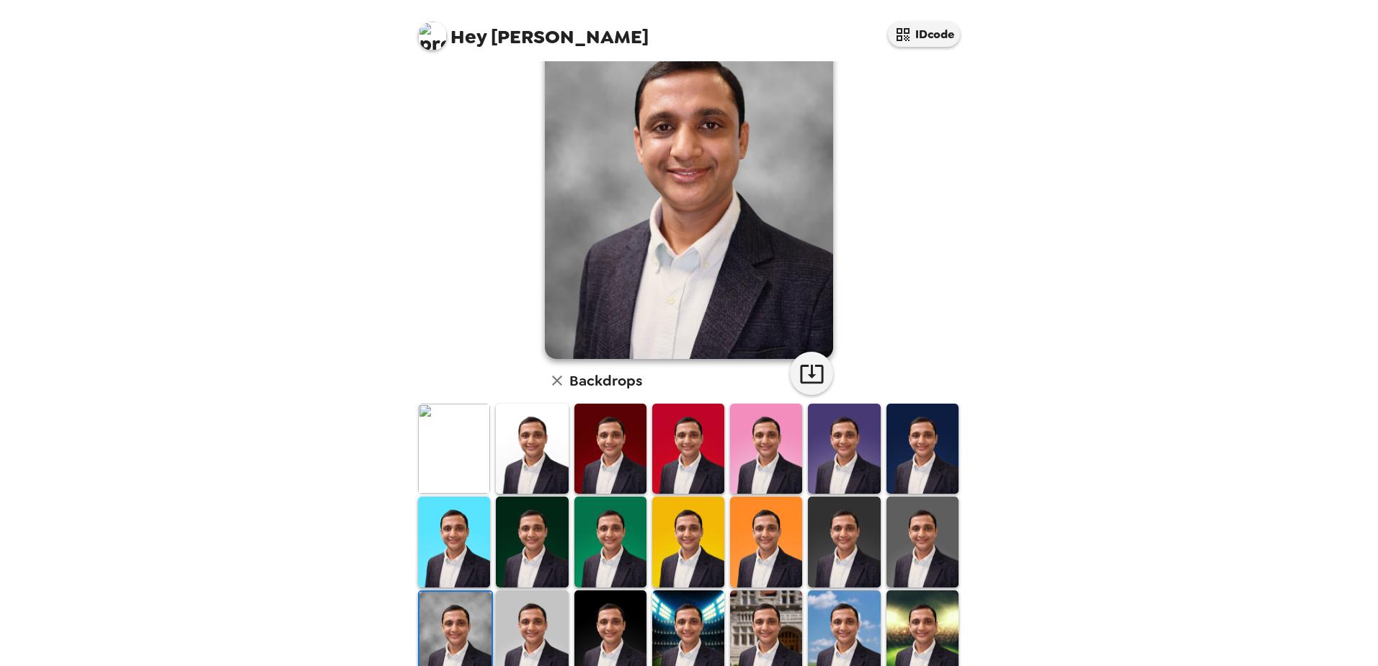
scroll to position [0, 0]
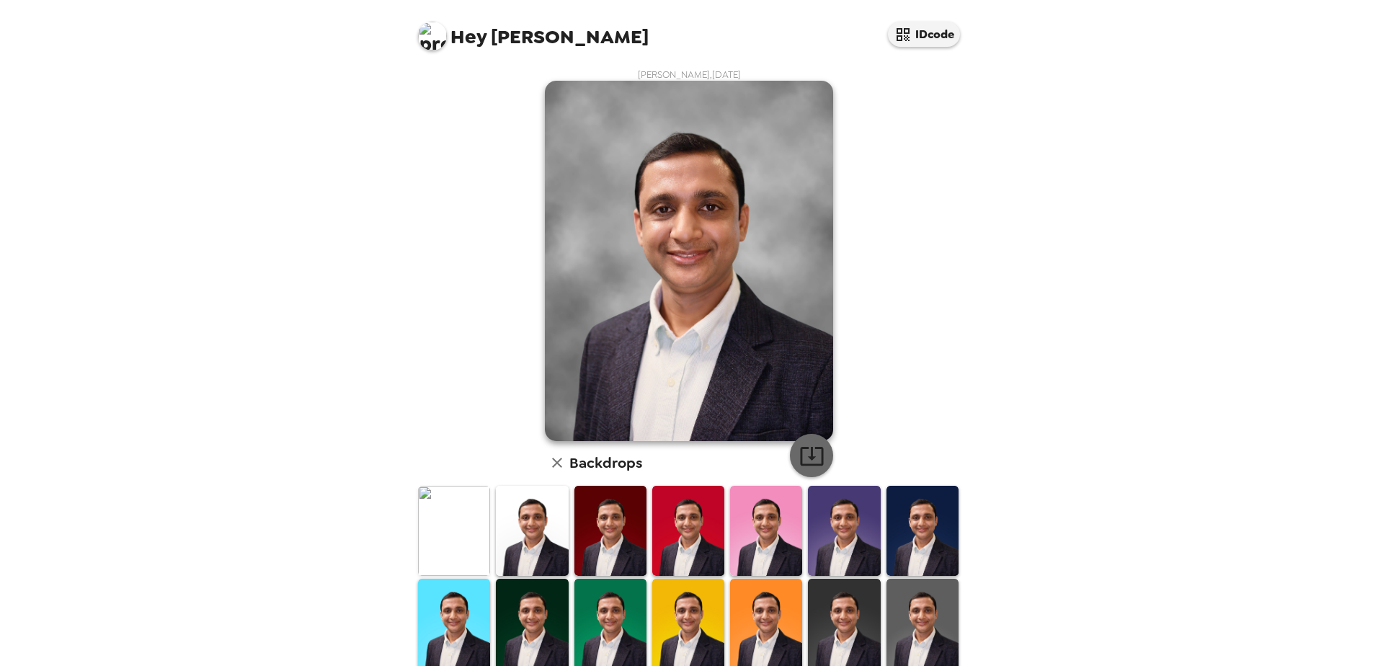
click at [804, 454] on icon "button" at bounding box center [811, 455] width 25 height 25
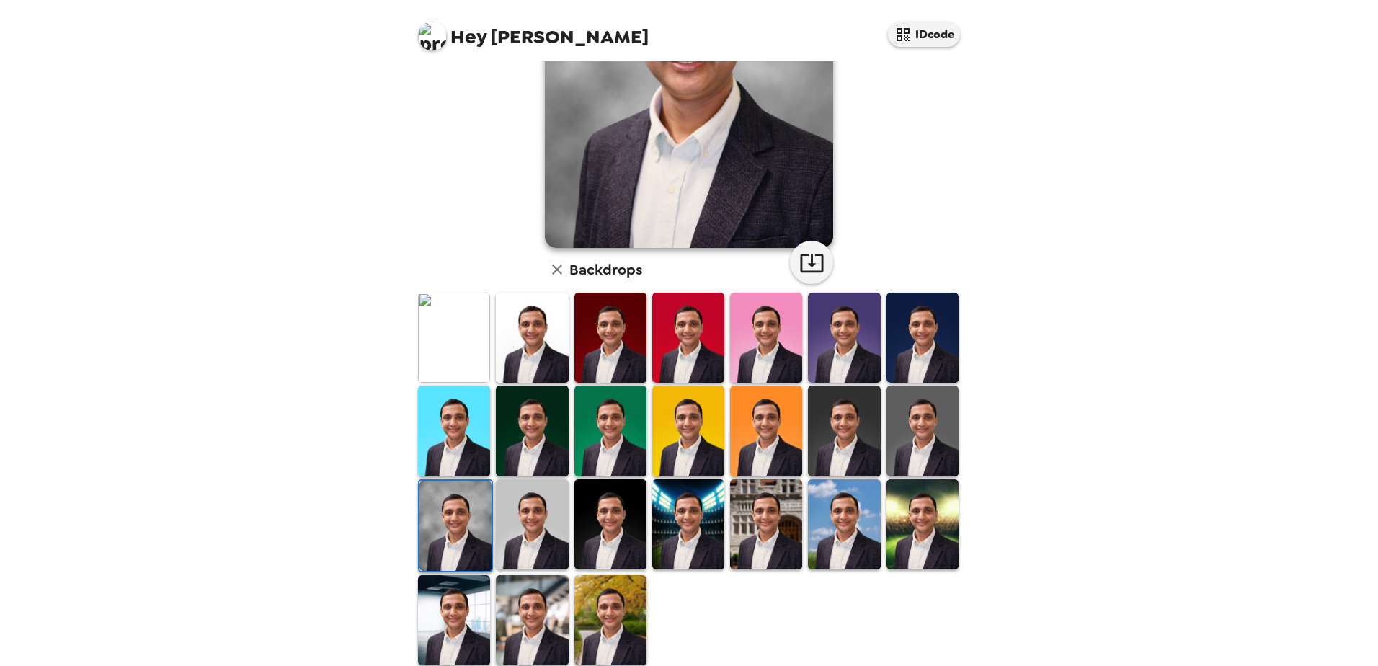
scroll to position [208, 0]
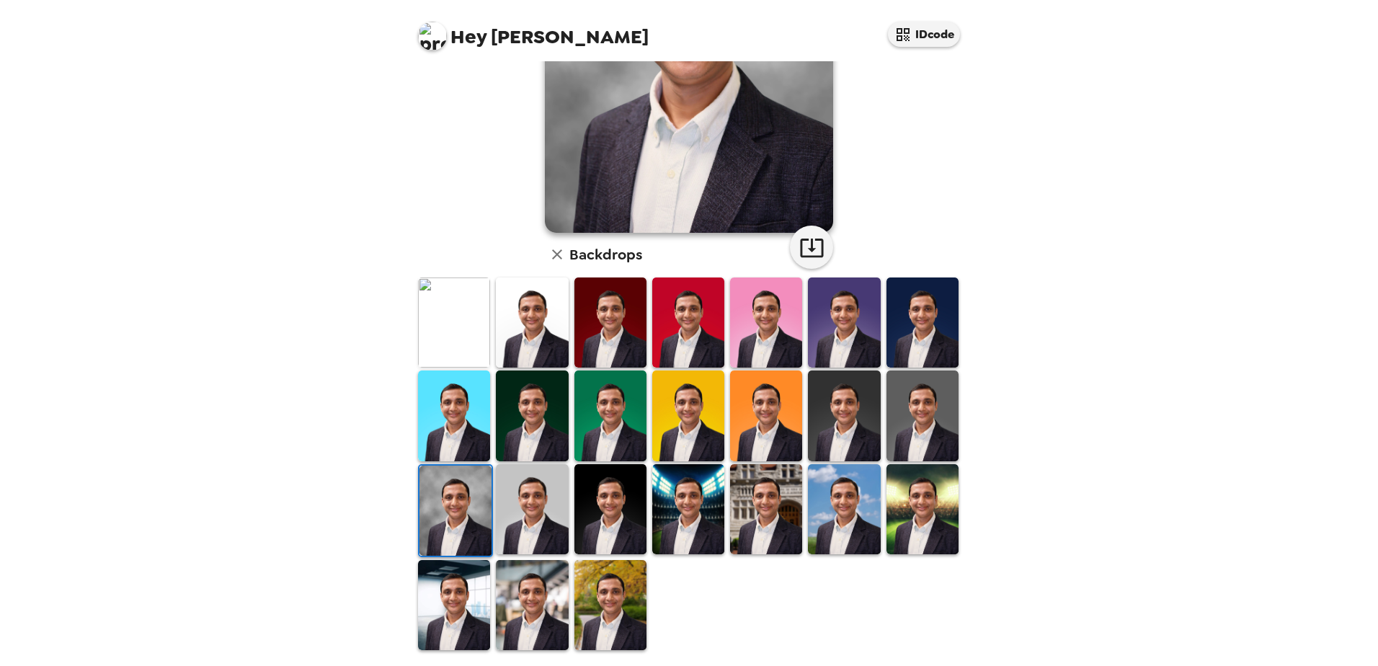
click at [927, 429] on img at bounding box center [922, 415] width 72 height 90
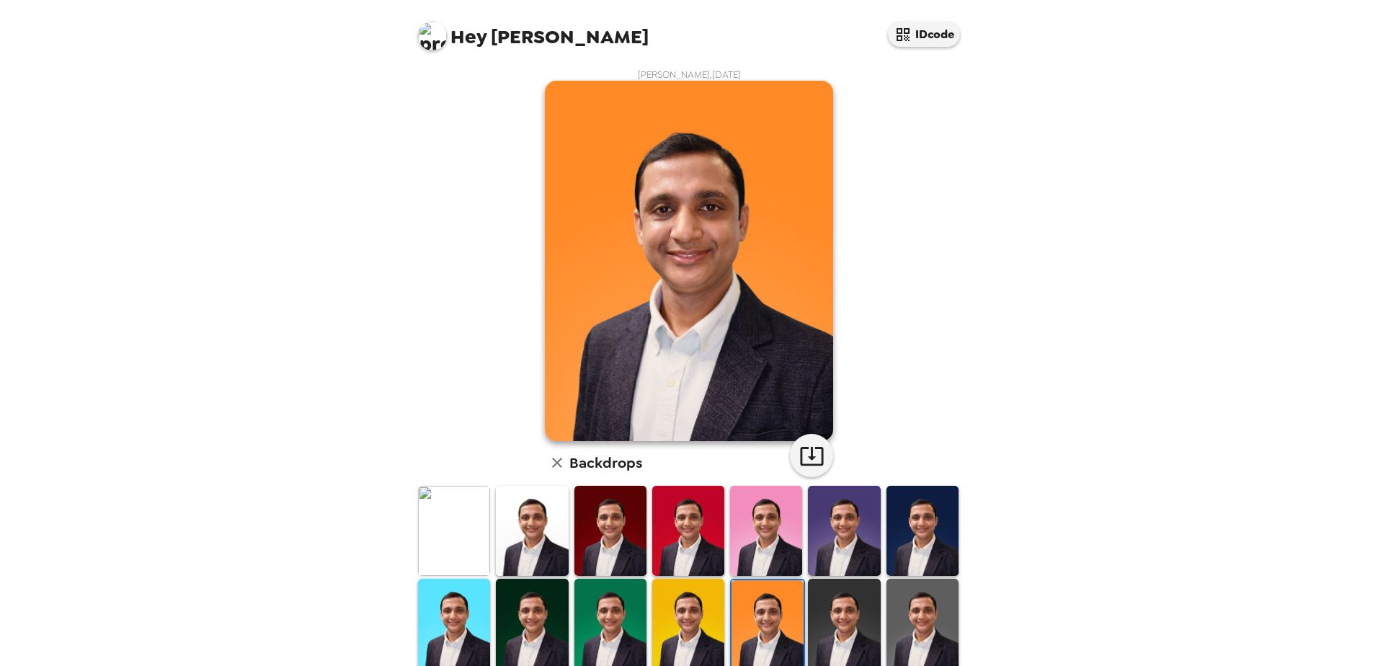
scroll to position [64, 0]
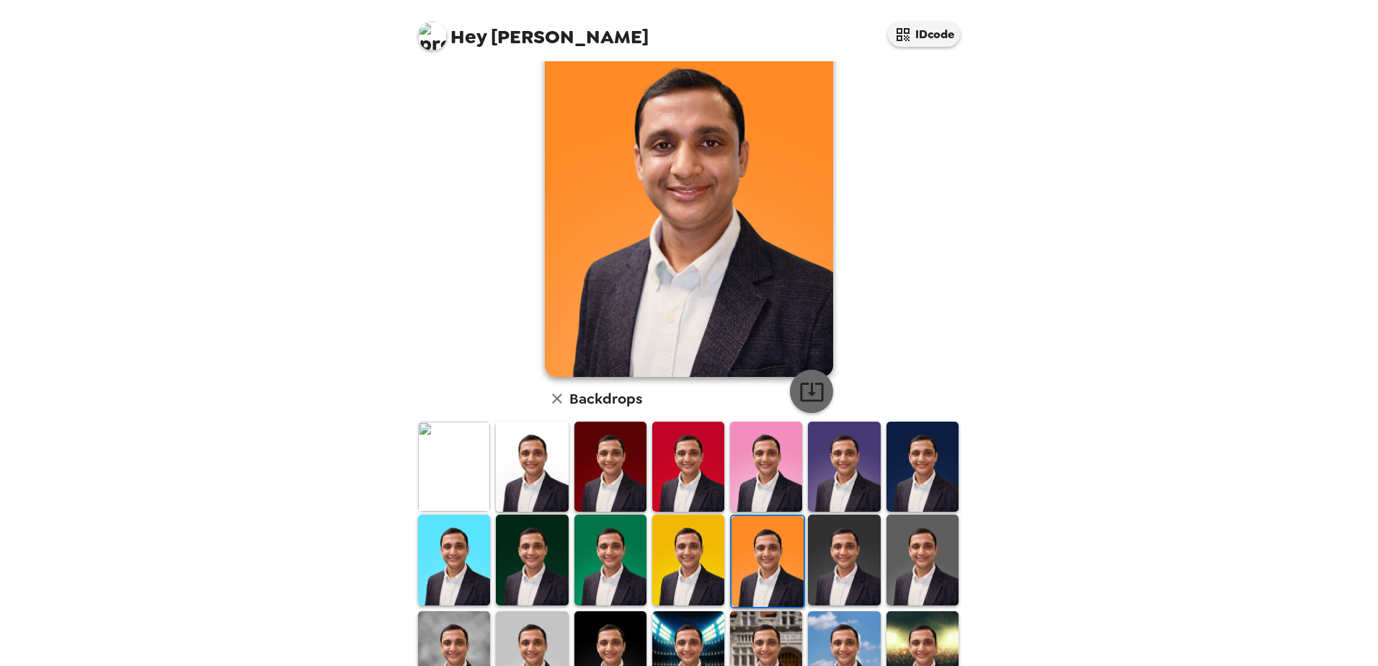
click at [813, 385] on icon "button" at bounding box center [811, 391] width 25 height 25
click at [688, 584] on img at bounding box center [688, 559] width 72 height 90
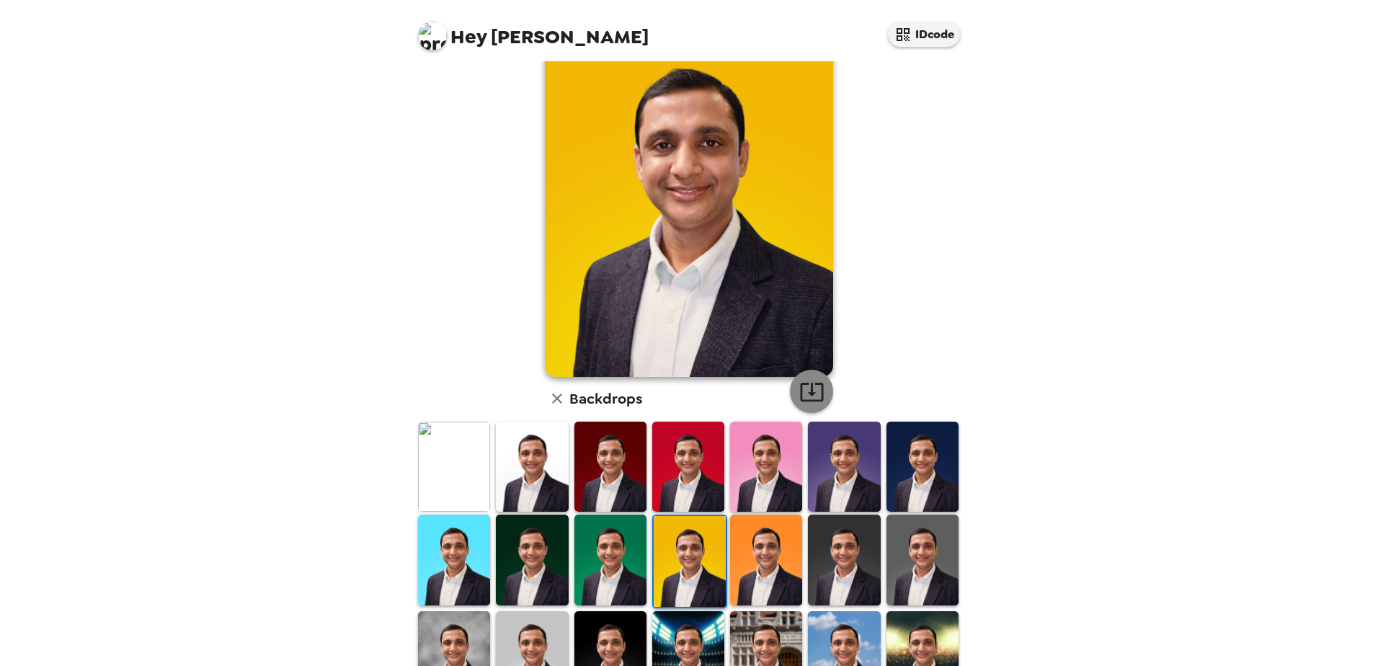
click at [799, 393] on icon "button" at bounding box center [811, 391] width 25 height 25
click at [636, 527] on img at bounding box center [610, 559] width 72 height 90
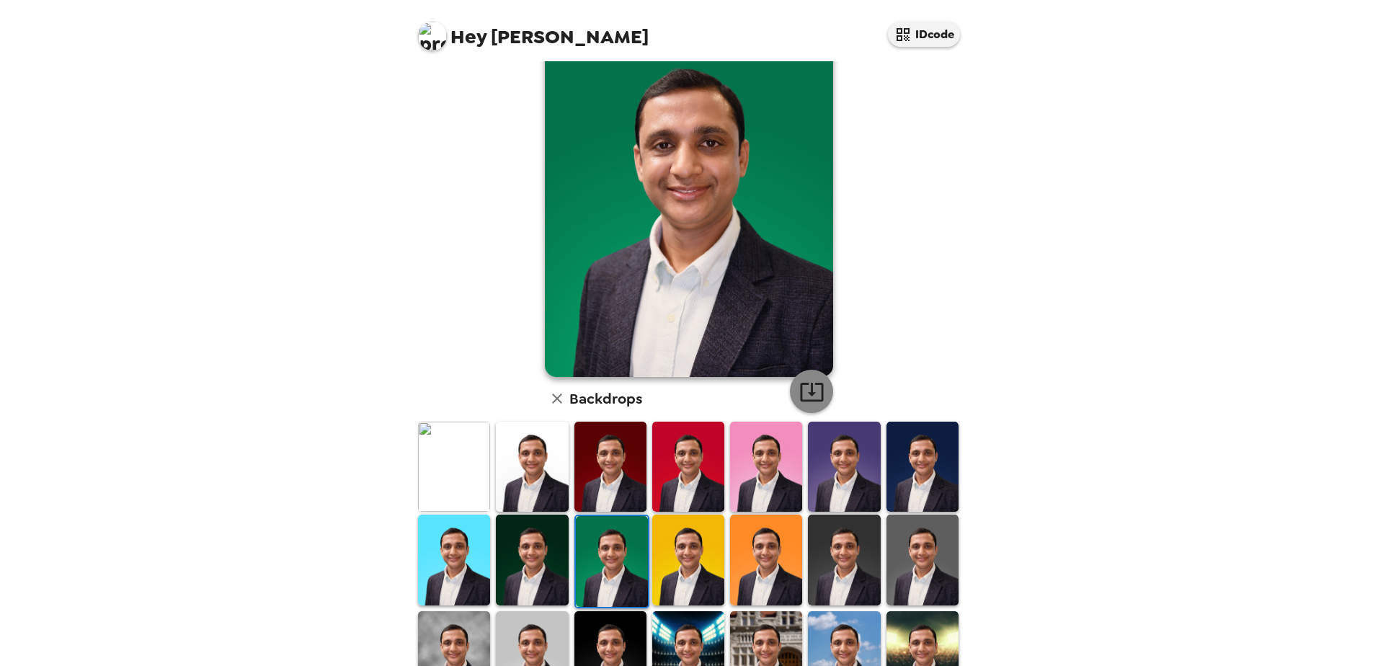
click at [806, 403] on icon "button" at bounding box center [811, 391] width 25 height 25
click at [529, 538] on img at bounding box center [532, 559] width 72 height 90
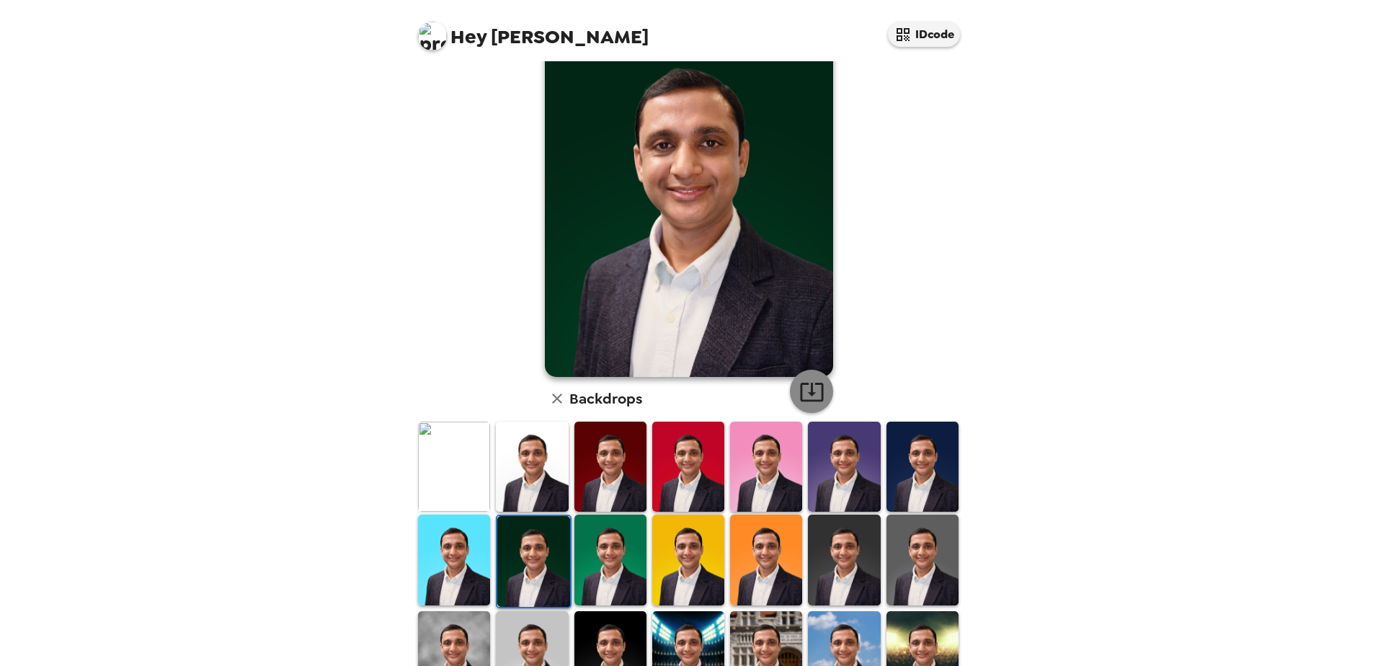
click at [811, 385] on icon "button" at bounding box center [811, 391] width 25 height 25
click at [475, 513] on div at bounding box center [454, 561] width 78 height 96
click at [475, 525] on img at bounding box center [454, 559] width 72 height 90
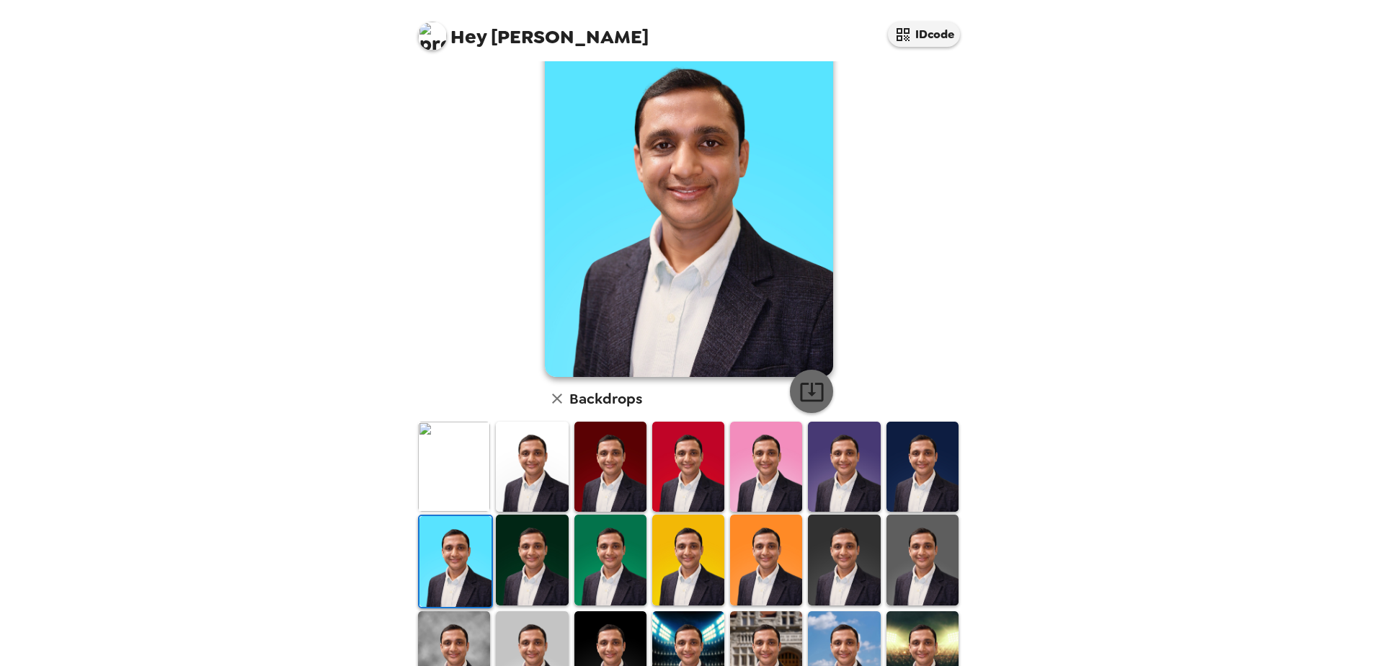
click at [813, 395] on icon "button" at bounding box center [811, 391] width 25 height 25
click at [906, 442] on img at bounding box center [922, 467] width 72 height 90
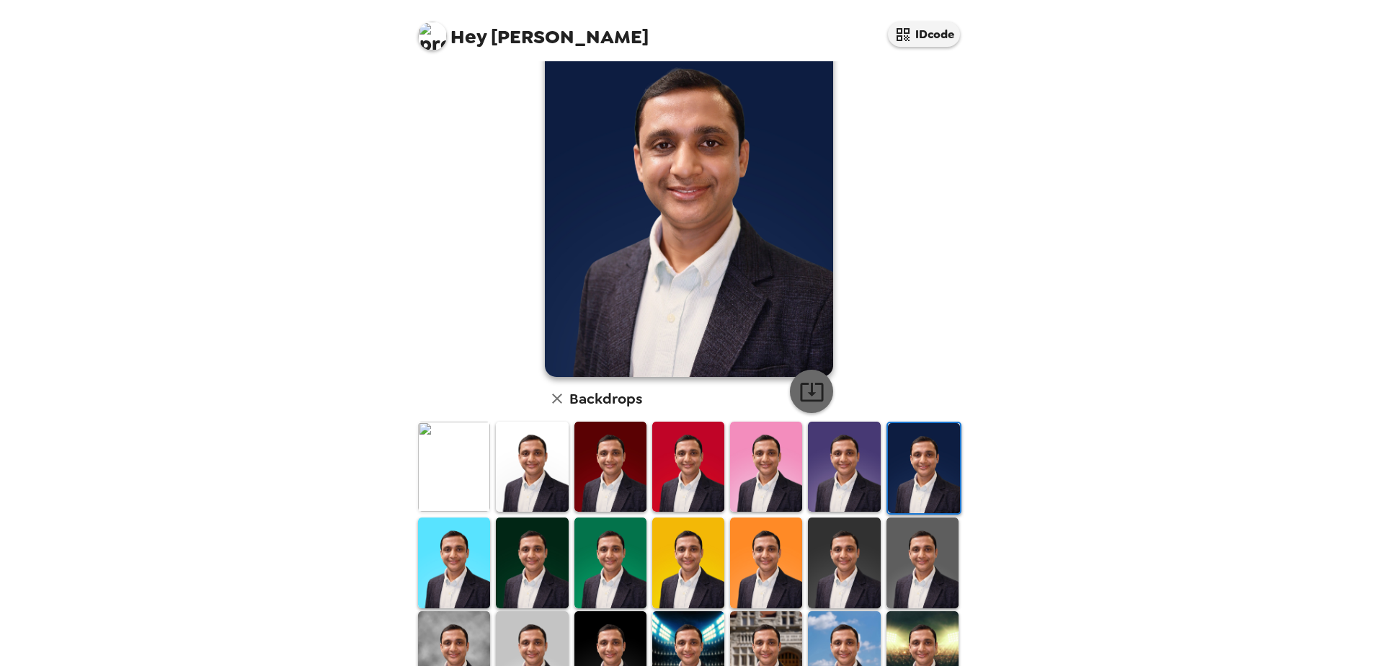
click at [808, 389] on icon "button" at bounding box center [811, 391] width 25 height 25
click at [837, 460] on img at bounding box center [844, 467] width 72 height 90
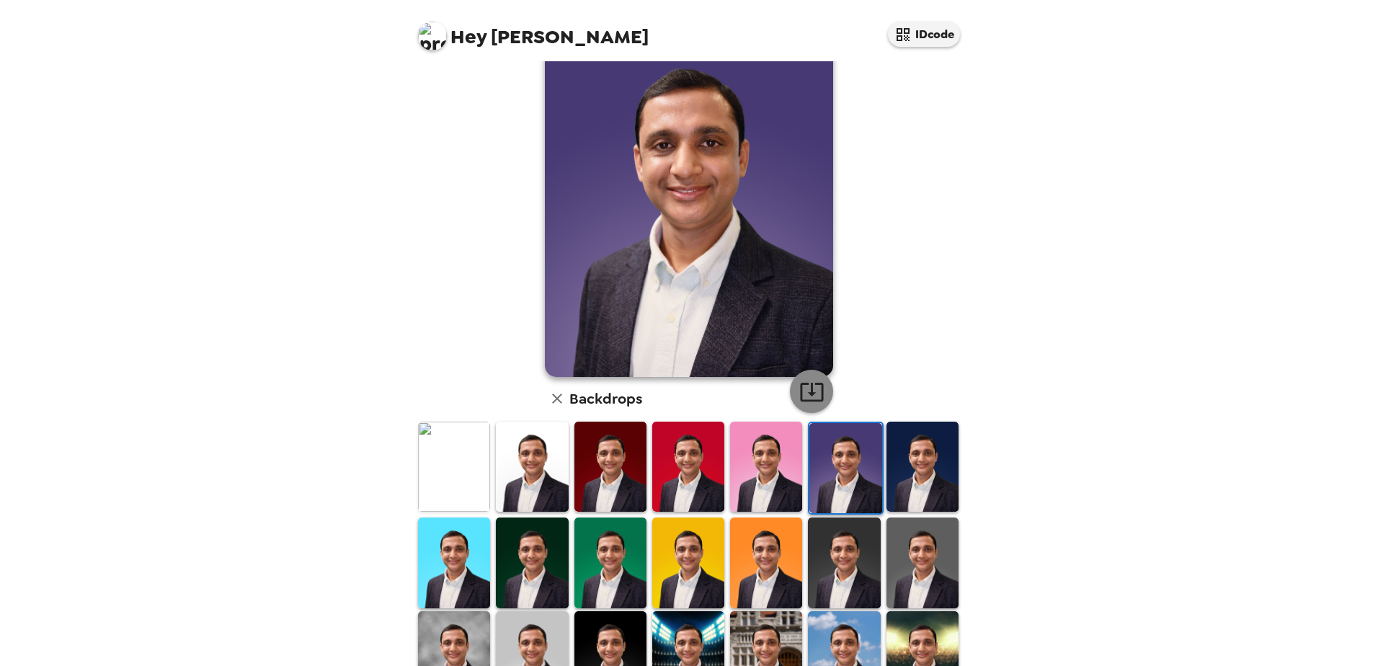
click at [810, 391] on icon "button" at bounding box center [811, 391] width 25 height 25
click at [758, 476] on img at bounding box center [766, 467] width 72 height 90
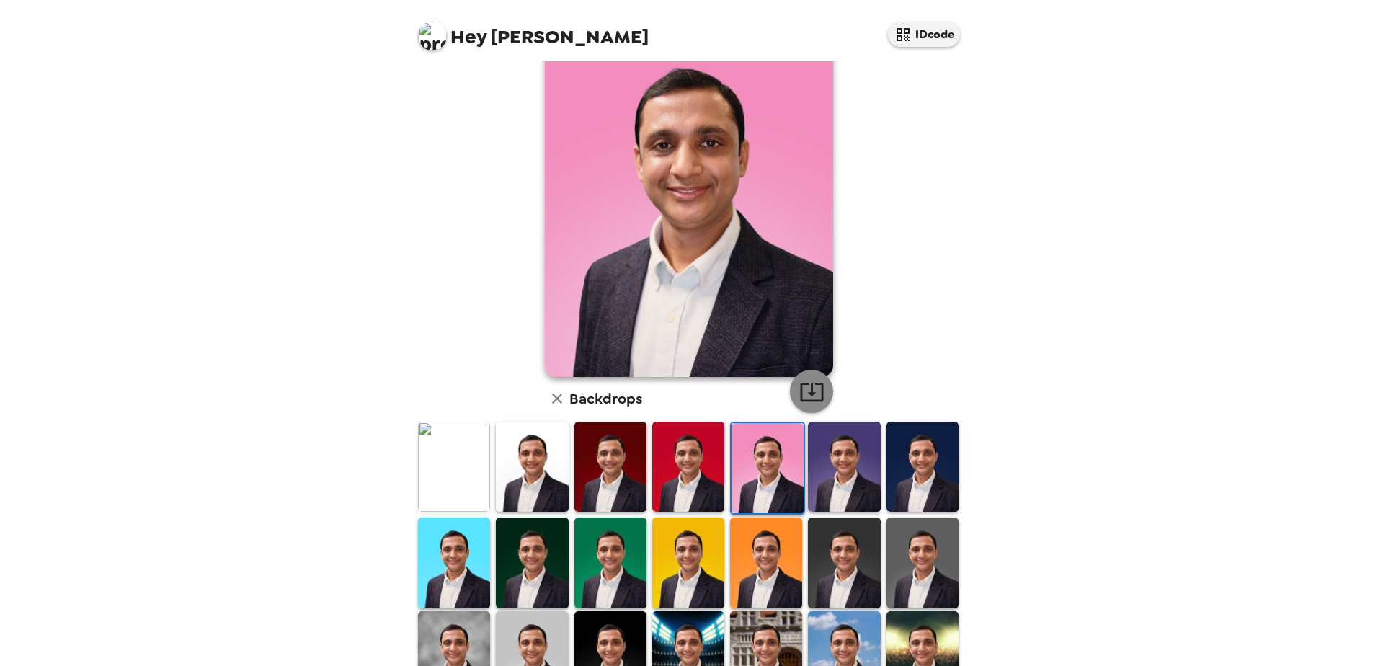
click at [809, 390] on icon "button" at bounding box center [811, 391] width 25 height 25
drag, startPoint x: 695, startPoint y: 442, endPoint x: 807, endPoint y: 392, distance: 122.5
click at [695, 442] on img at bounding box center [688, 467] width 72 height 90
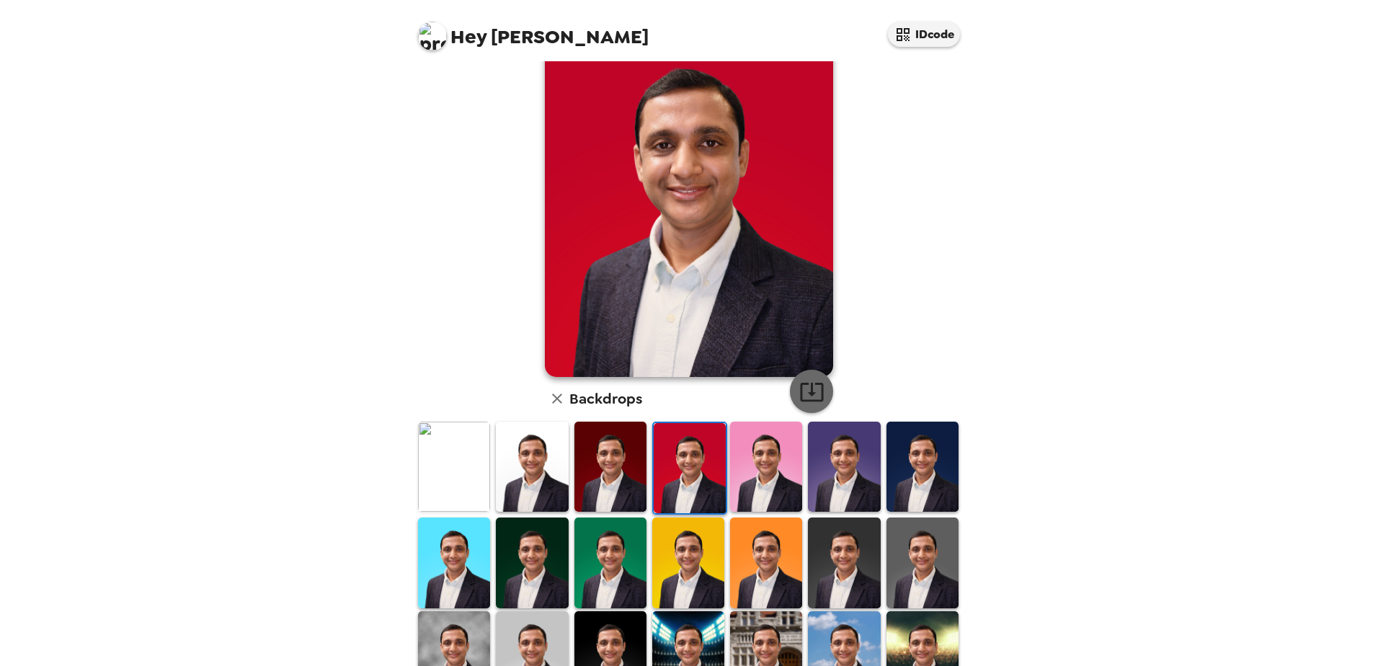
click at [811, 389] on icon "button" at bounding box center [811, 391] width 25 height 25
click at [606, 440] on img at bounding box center [610, 467] width 72 height 90
click at [620, 450] on img at bounding box center [610, 467] width 72 height 90
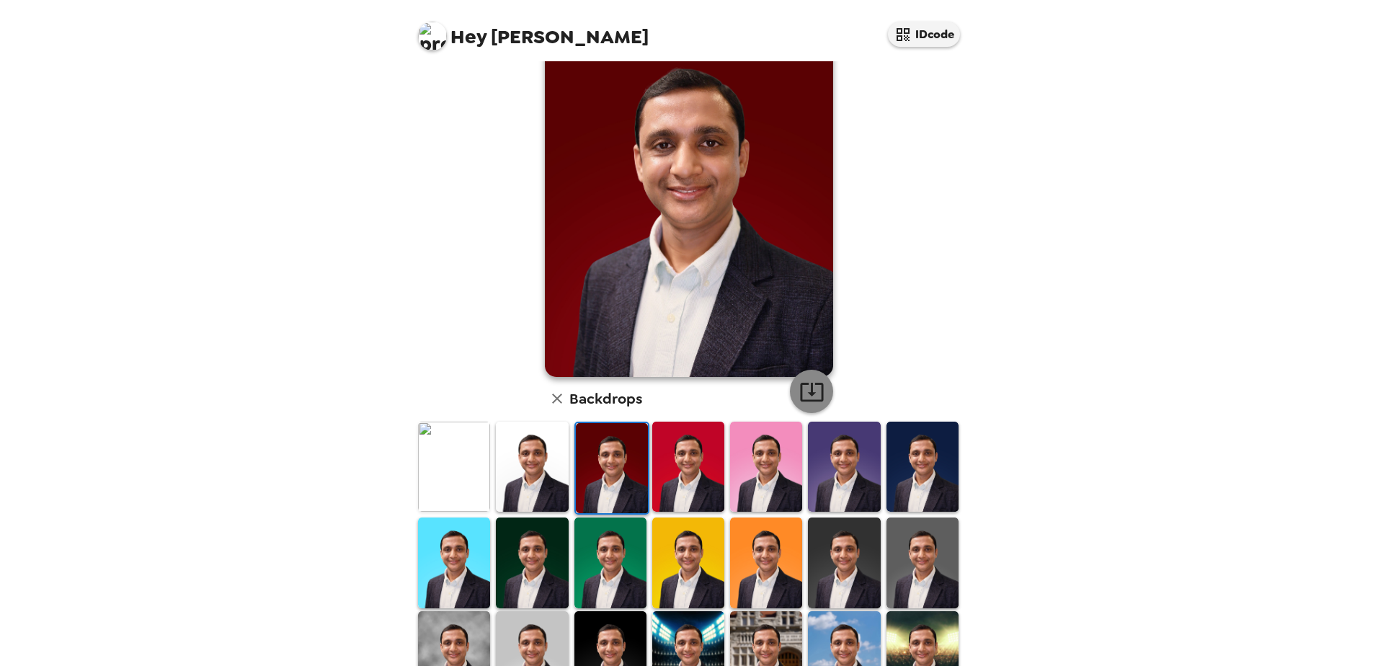
click at [816, 393] on icon "button" at bounding box center [811, 392] width 23 height 19
click at [576, 452] on img at bounding box center [612, 468] width 72 height 90
click at [558, 452] on img at bounding box center [532, 467] width 72 height 90
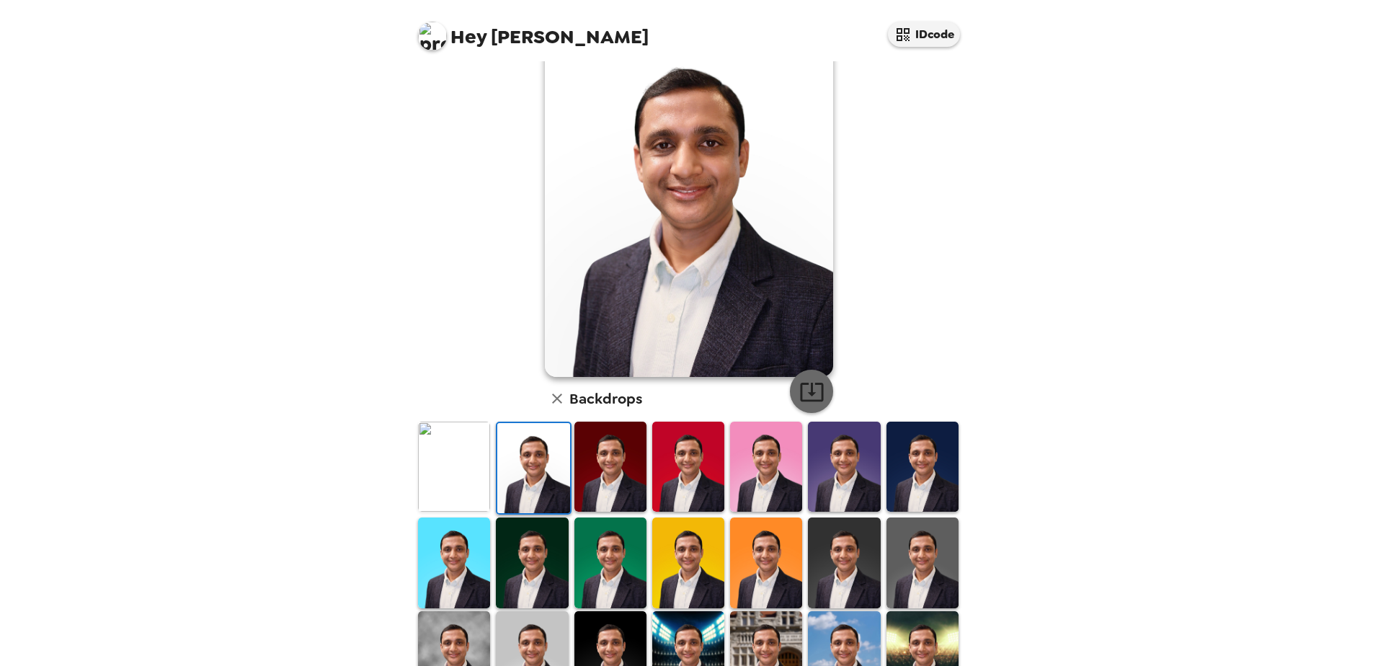
click at [801, 389] on icon "button" at bounding box center [811, 391] width 25 height 25
click at [461, 455] on img at bounding box center [454, 467] width 72 height 90
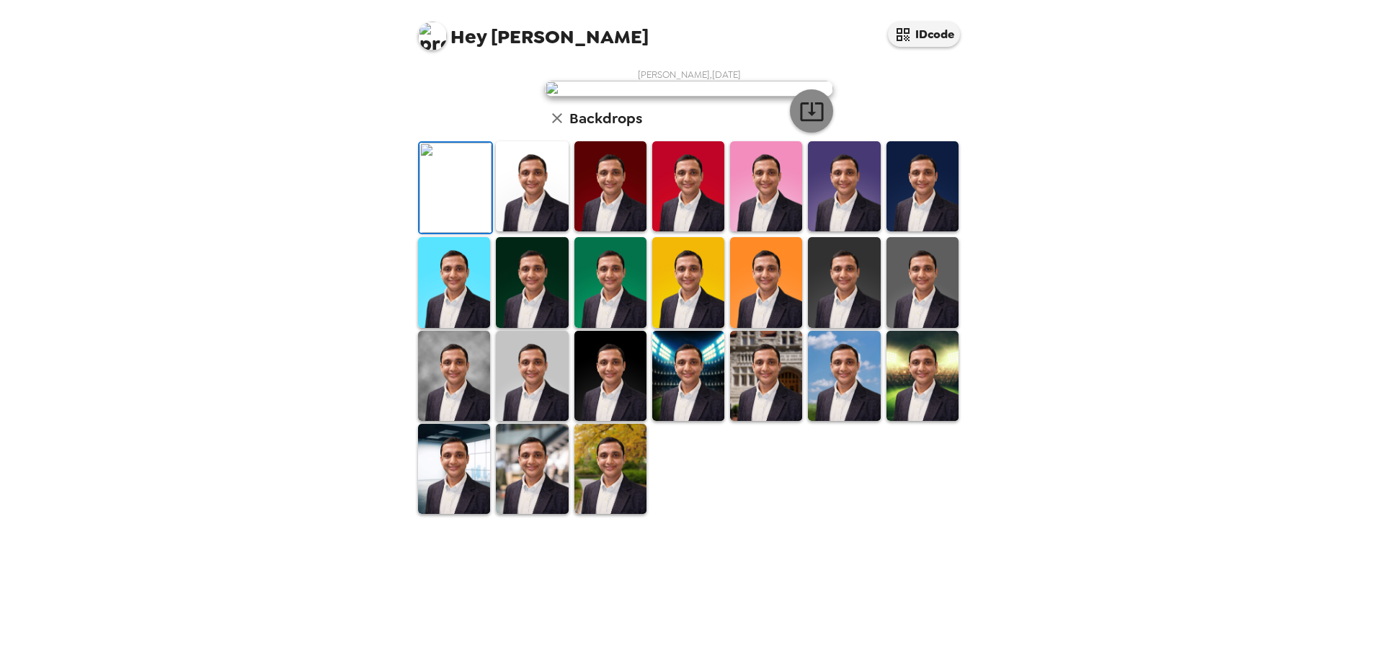
click at [813, 124] on icon "button" at bounding box center [811, 111] width 25 height 25
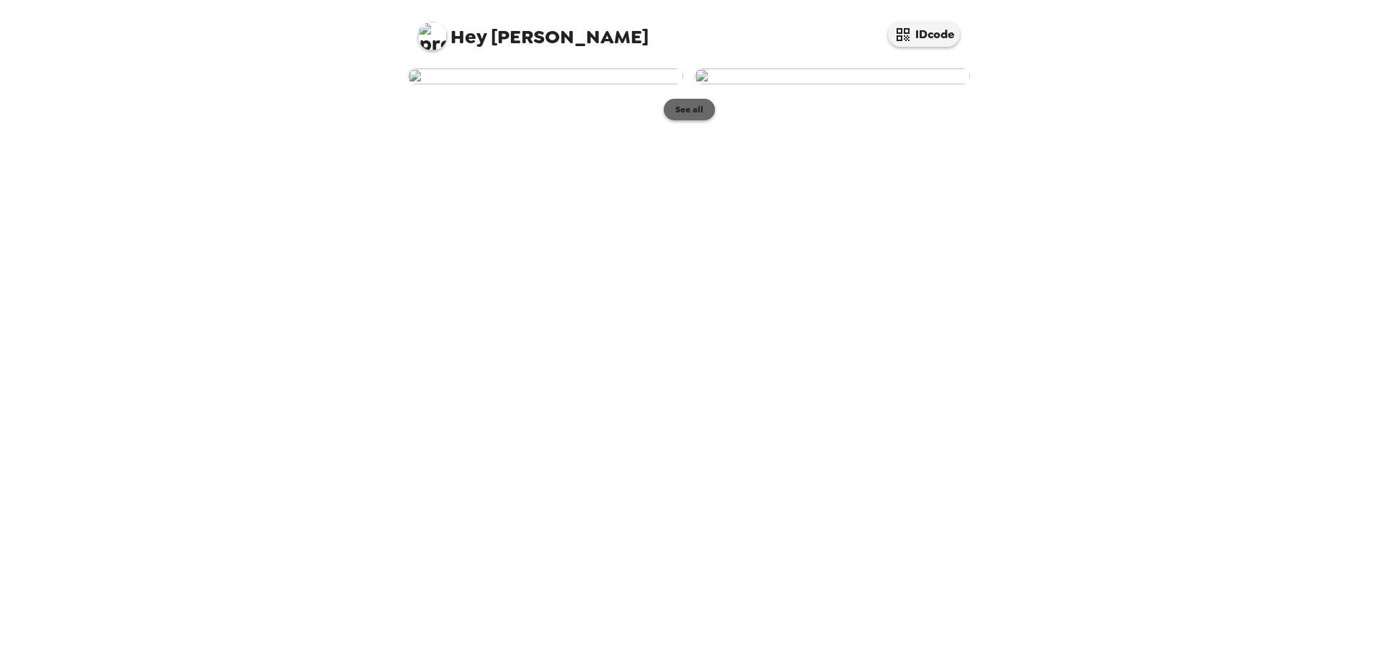
click at [693, 120] on button "See all" at bounding box center [689, 110] width 51 height 22
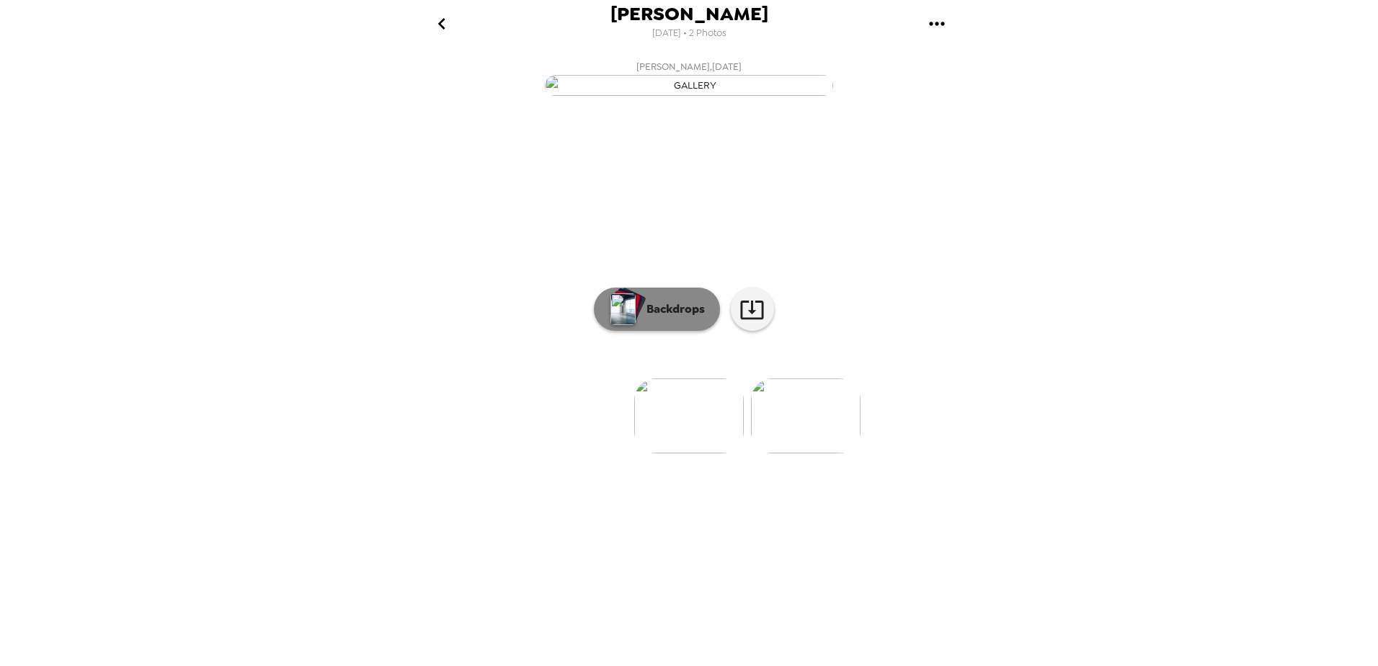
click at [656, 331] on button "Backdrops" at bounding box center [657, 308] width 126 height 43
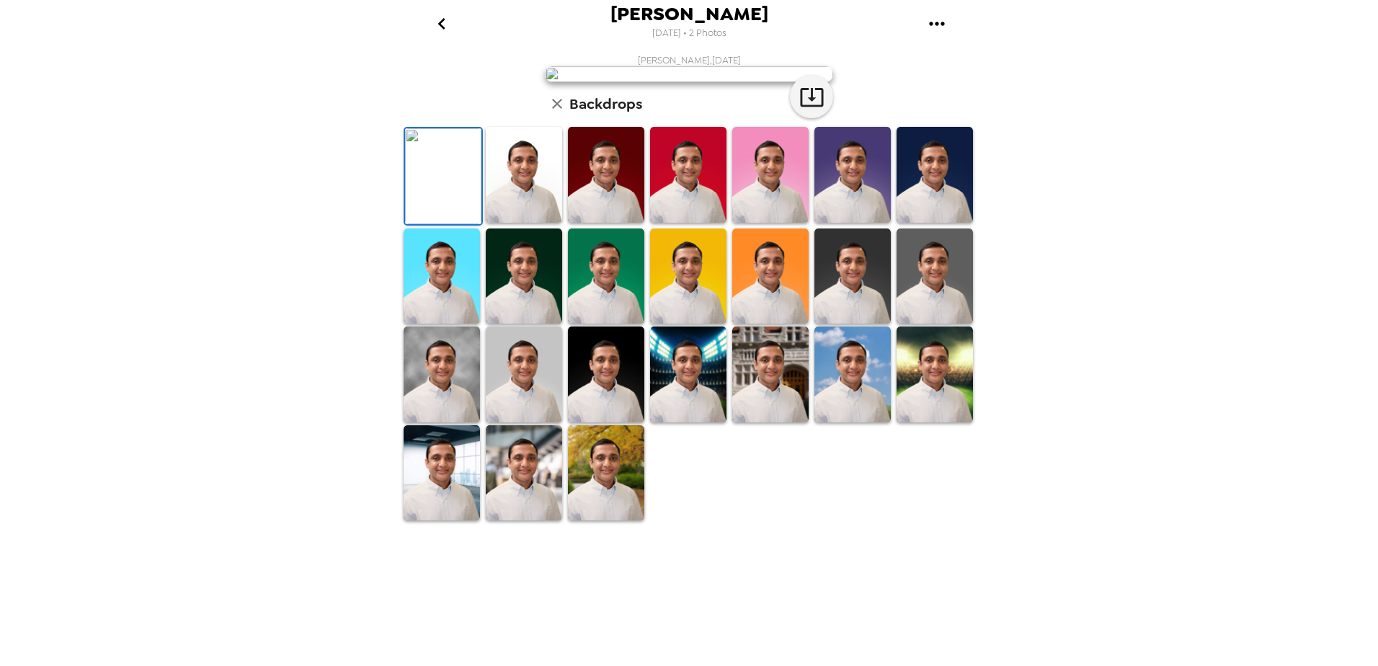
scroll to position [201, 0]
click at [623, 422] on img at bounding box center [606, 374] width 76 height 96
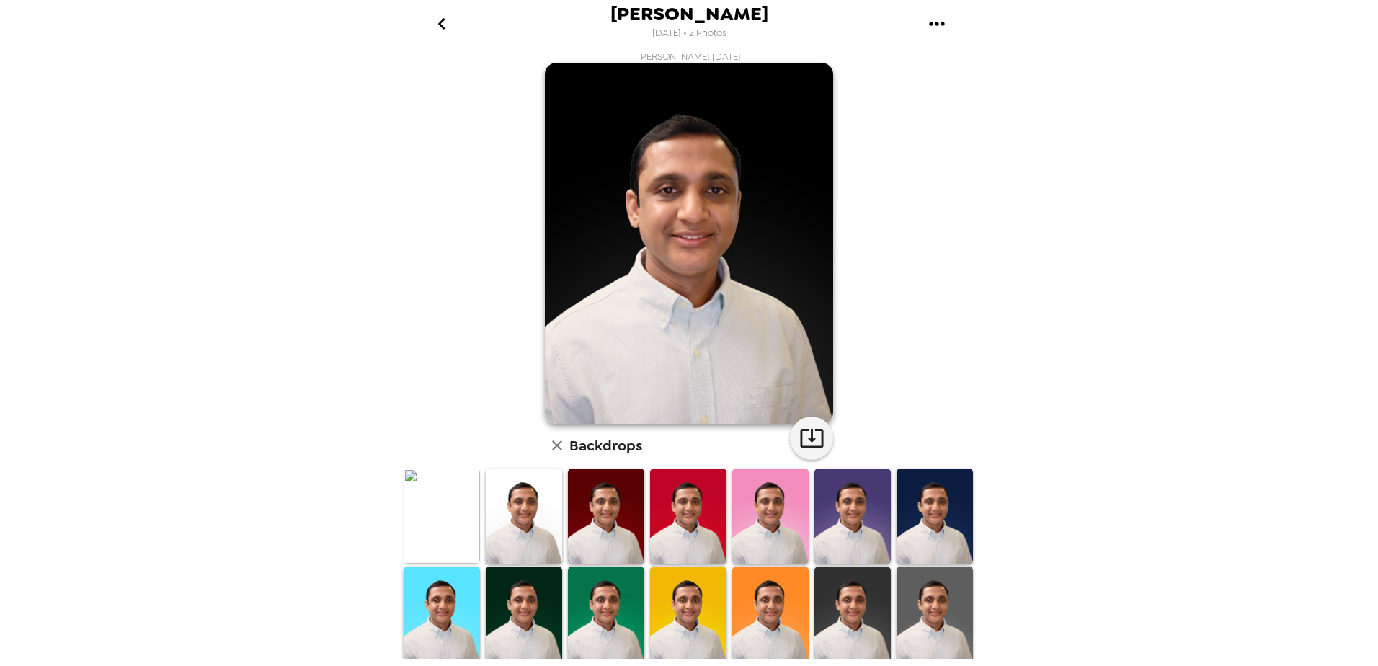
scroll to position [0, 0]
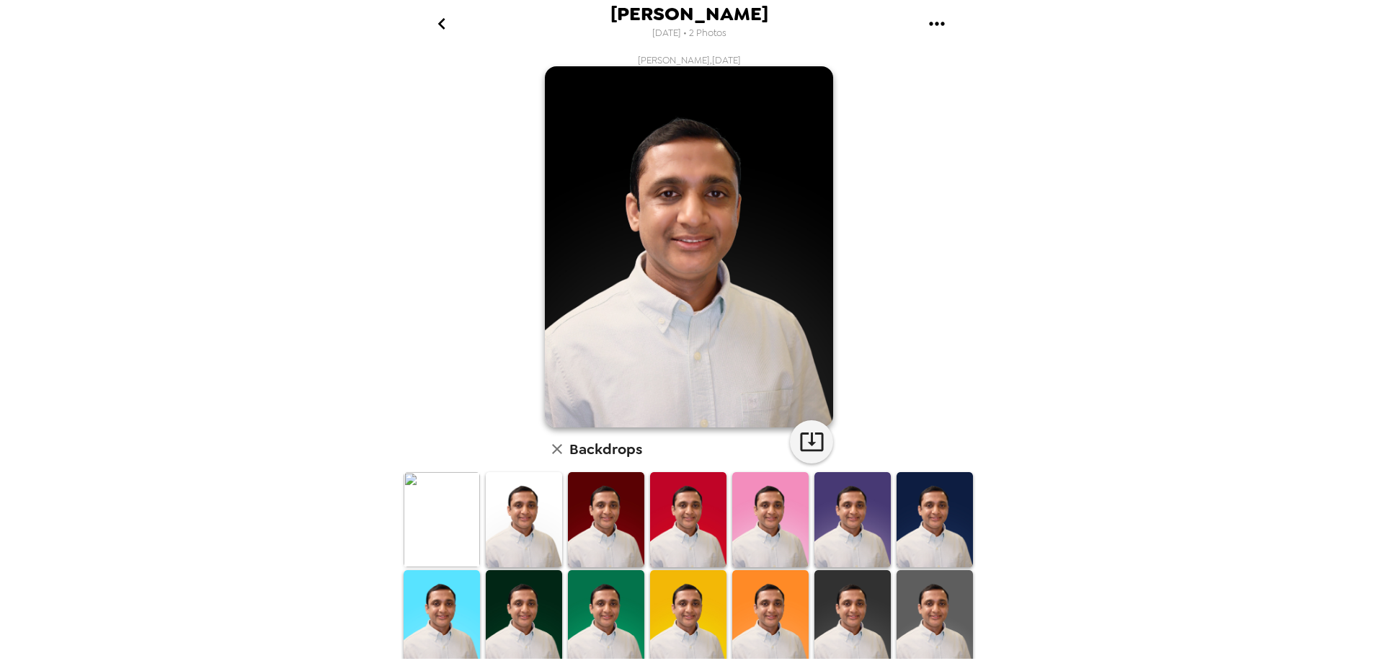
click at [439, 483] on img at bounding box center [441, 520] width 76 height 96
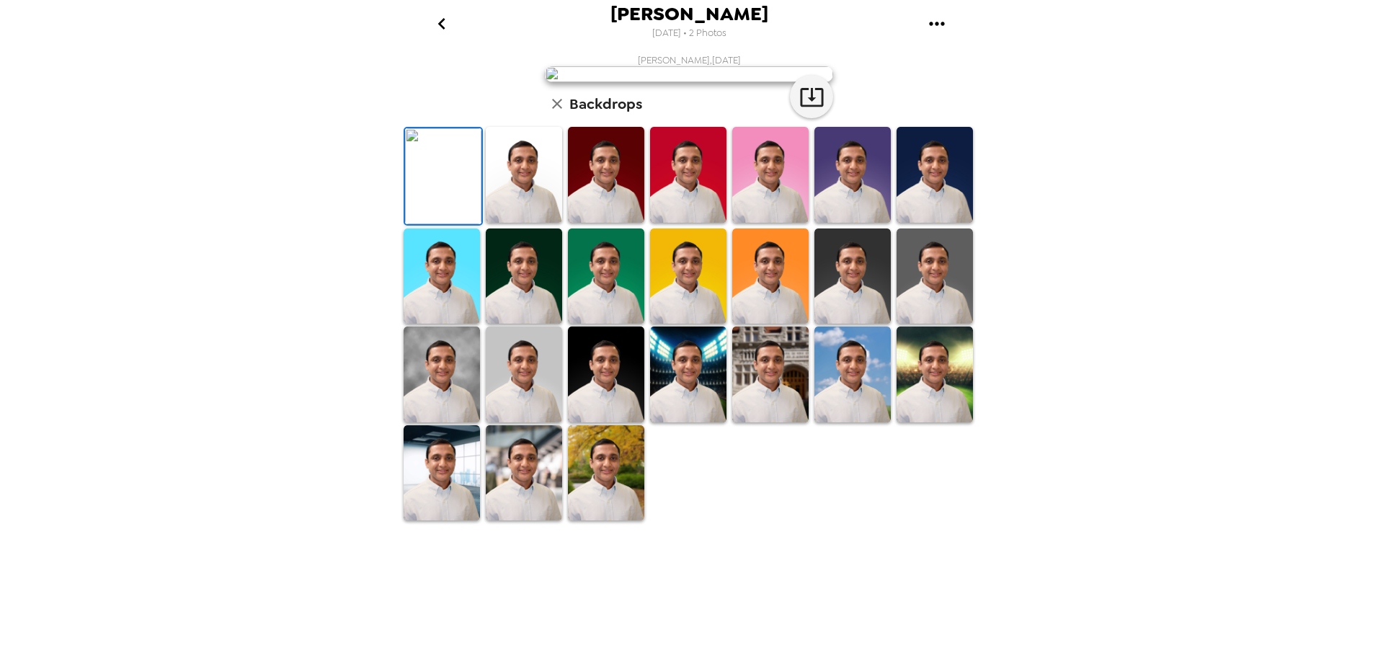
scroll to position [201, 0]
click at [569, 521] on img at bounding box center [606, 473] width 76 height 96
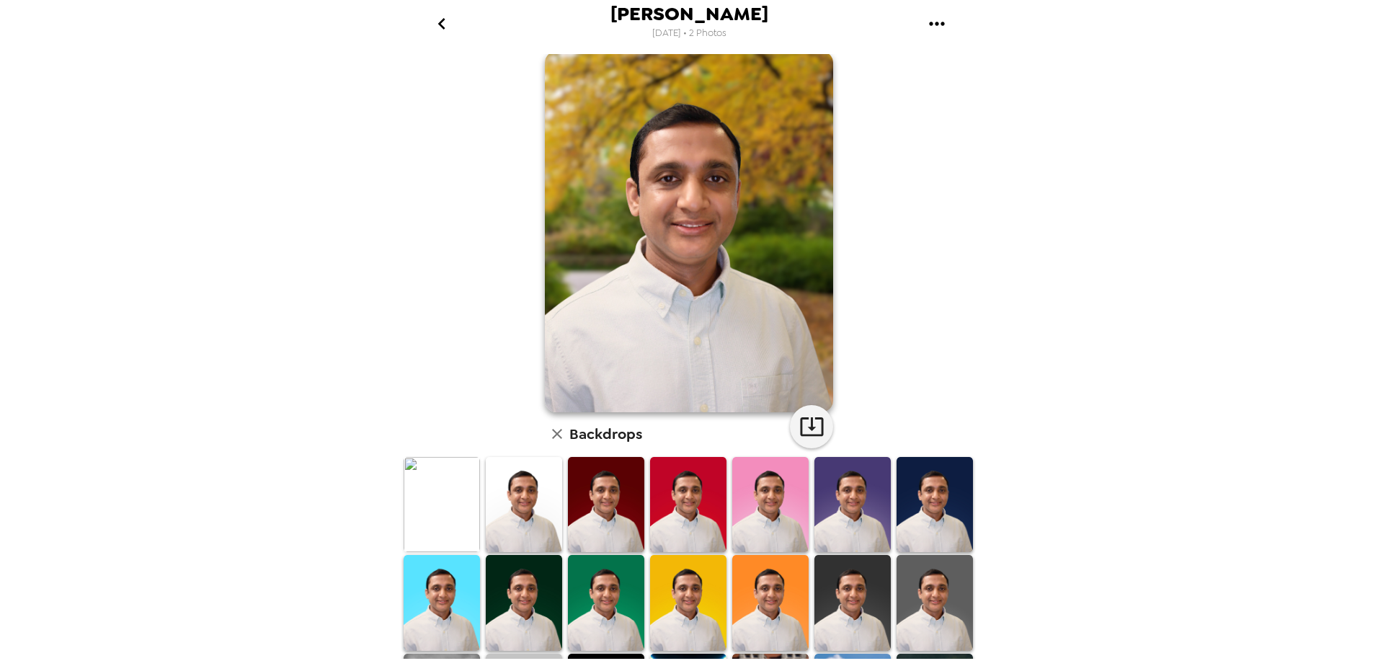
scroll to position [0, 0]
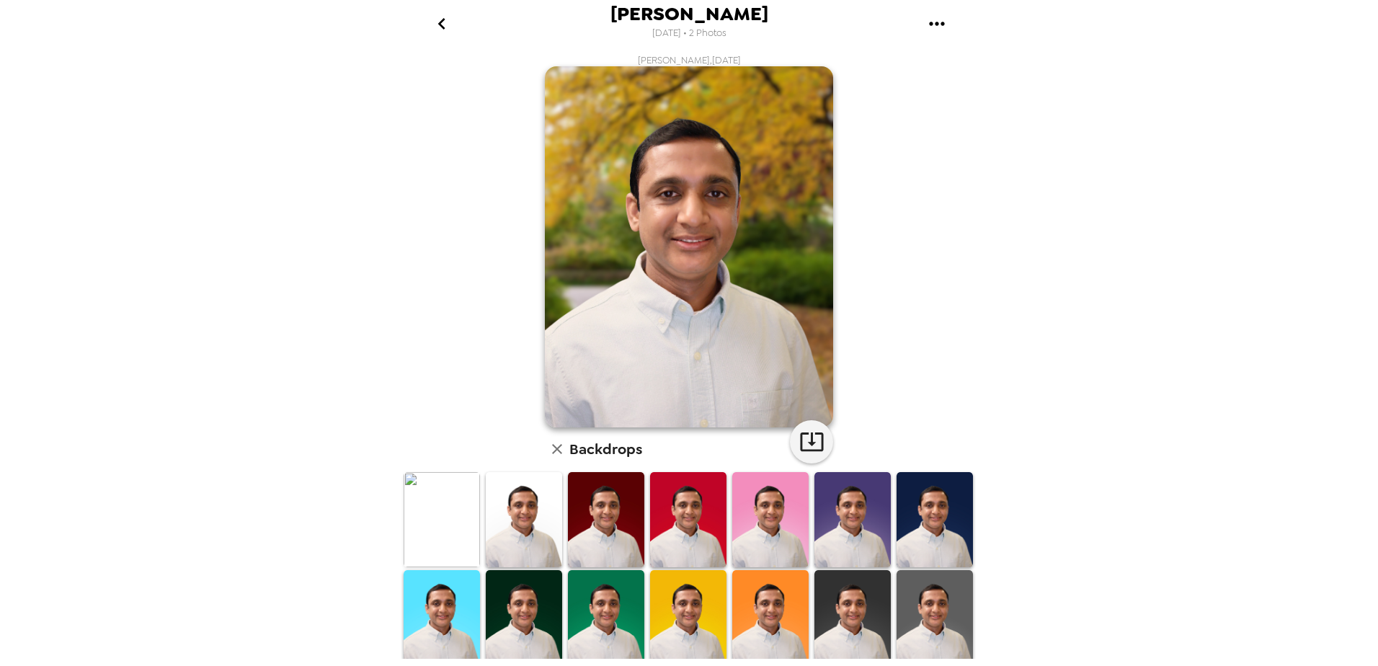
click at [440, 18] on icon "go back" at bounding box center [441, 23] width 23 height 23
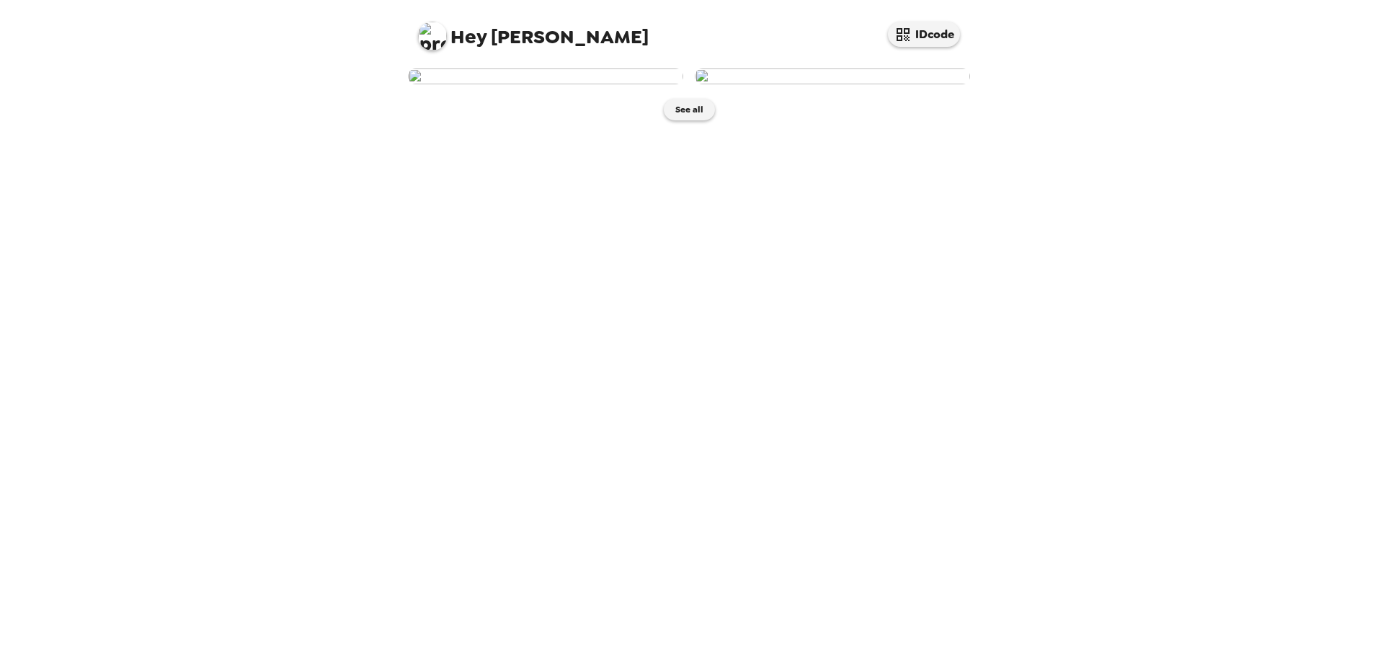
click at [755, 84] on img at bounding box center [832, 76] width 275 height 16
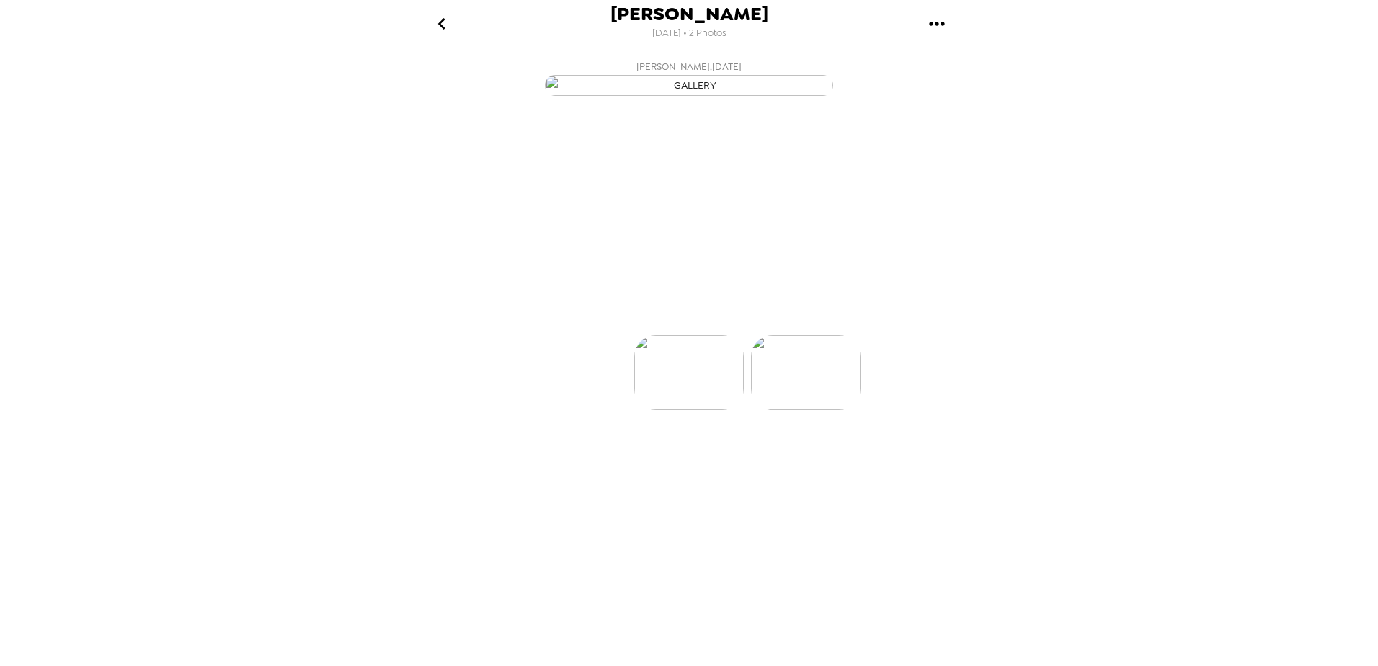
scroll to position [0, 115]
click at [687, 331] on button "Backdrops" at bounding box center [657, 308] width 126 height 43
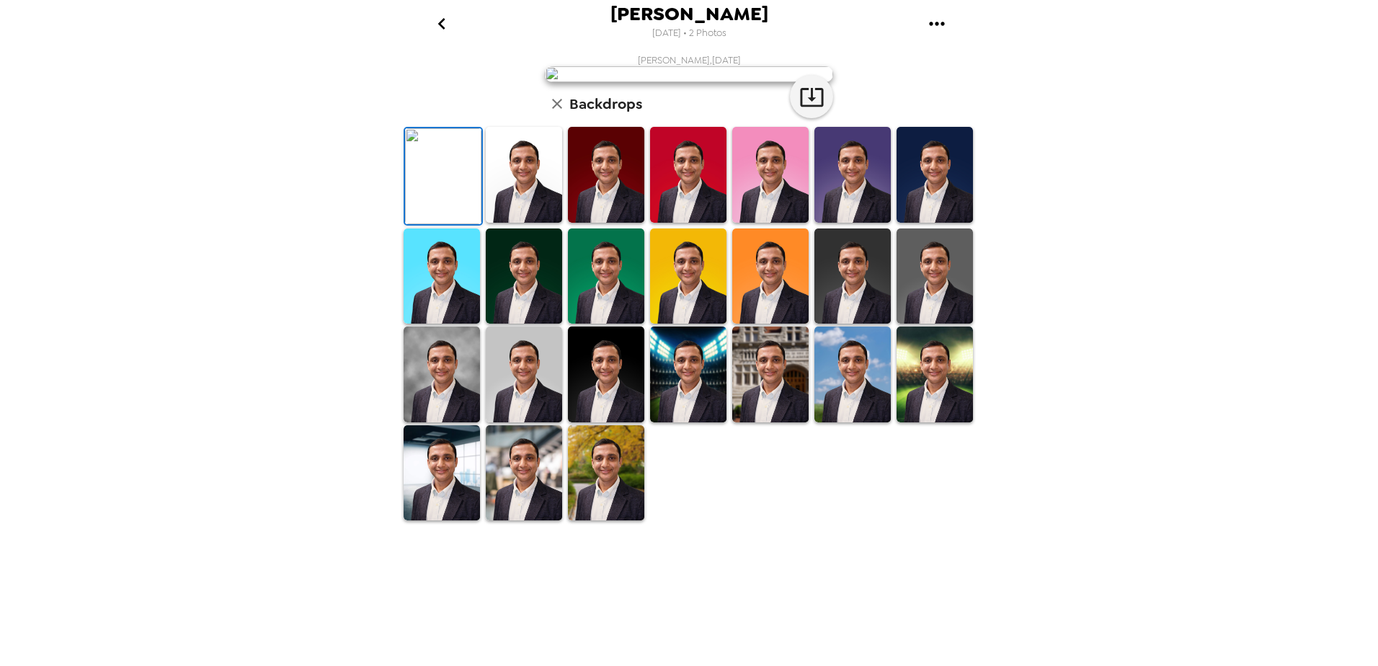
scroll to position [0, 0]
